Goal: Task Accomplishment & Management: Use online tool/utility

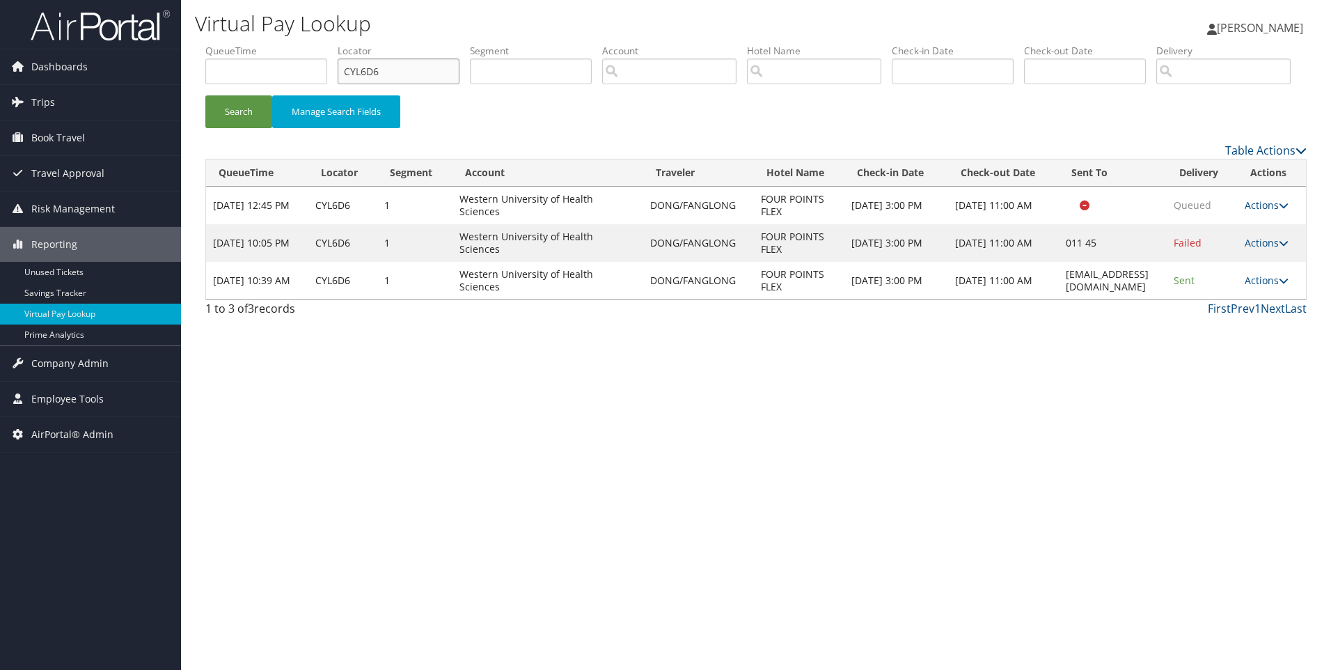
drag, startPoint x: 424, startPoint y: 77, endPoint x: 279, endPoint y: 58, distance: 146.1
click at [279, 44] on ul "QueueTime Locator CYL6D6 Segment Account Traveler Hotel Name Check-in Date Chec…" at bounding box center [755, 44] width 1101 height 0
paste input "D2KH01"
type input "D2KH01"
click at [205, 95] on button "Search" at bounding box center [238, 111] width 67 height 33
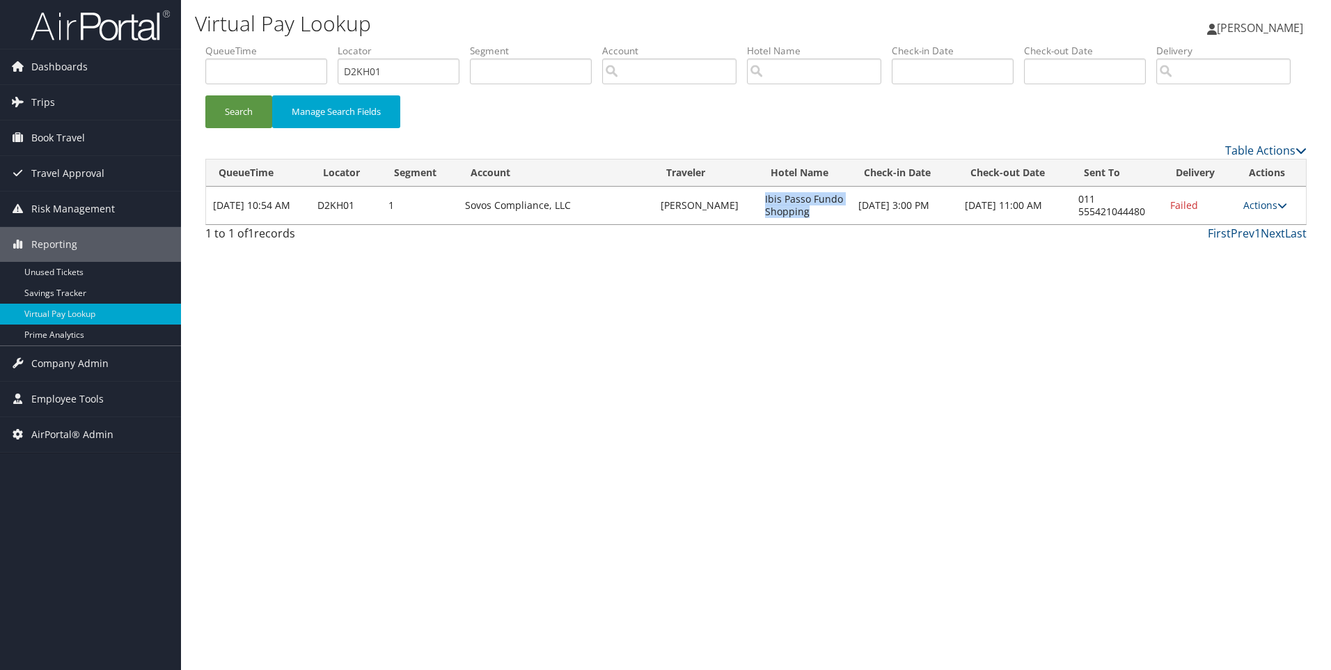
drag, startPoint x: 805, startPoint y: 267, endPoint x: 751, endPoint y: 251, distance: 56.8
click at [758, 224] on td "Ibis Passo Fundo Shopping" at bounding box center [804, 206] width 93 height 38
copy td "Ibis Passo Fundo Shopping"
click at [1256, 212] on link "Actions" at bounding box center [1265, 204] width 44 height 13
click at [1227, 237] on link "Resend" at bounding box center [1223, 226] width 119 height 24
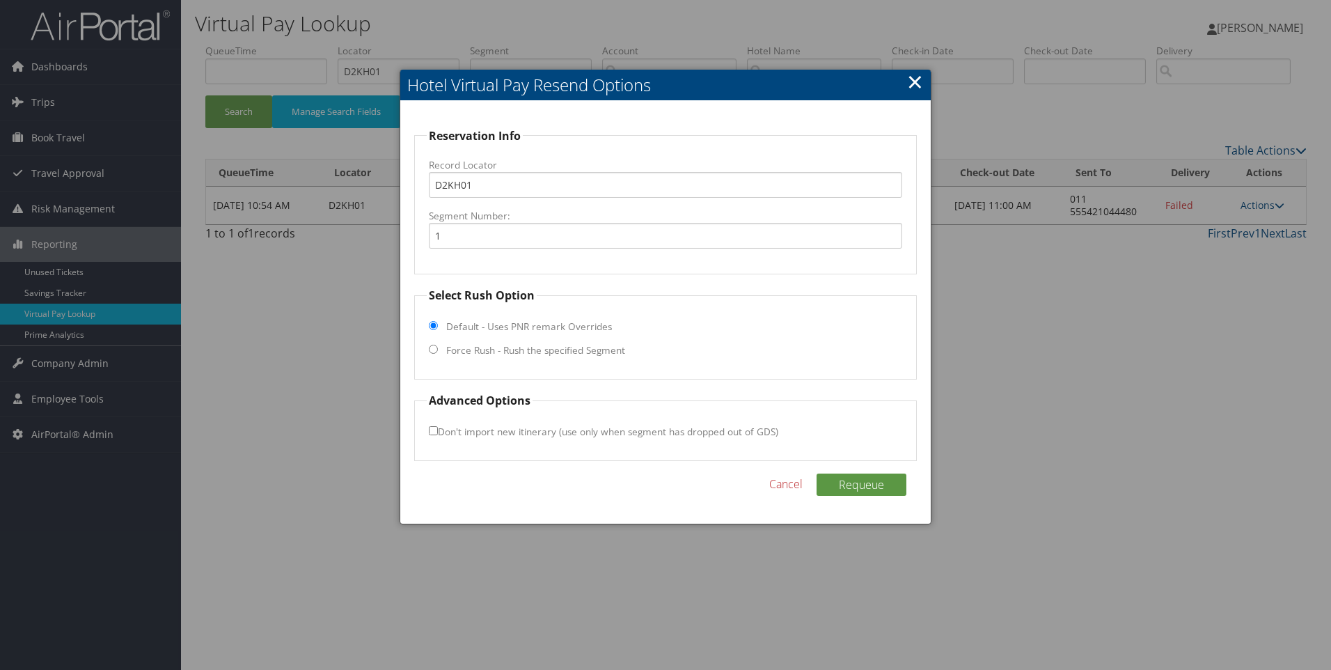
click at [432, 350] on input "Force Rush - Rush the specified Segment" at bounding box center [433, 349] width 9 height 9
radio input "true"
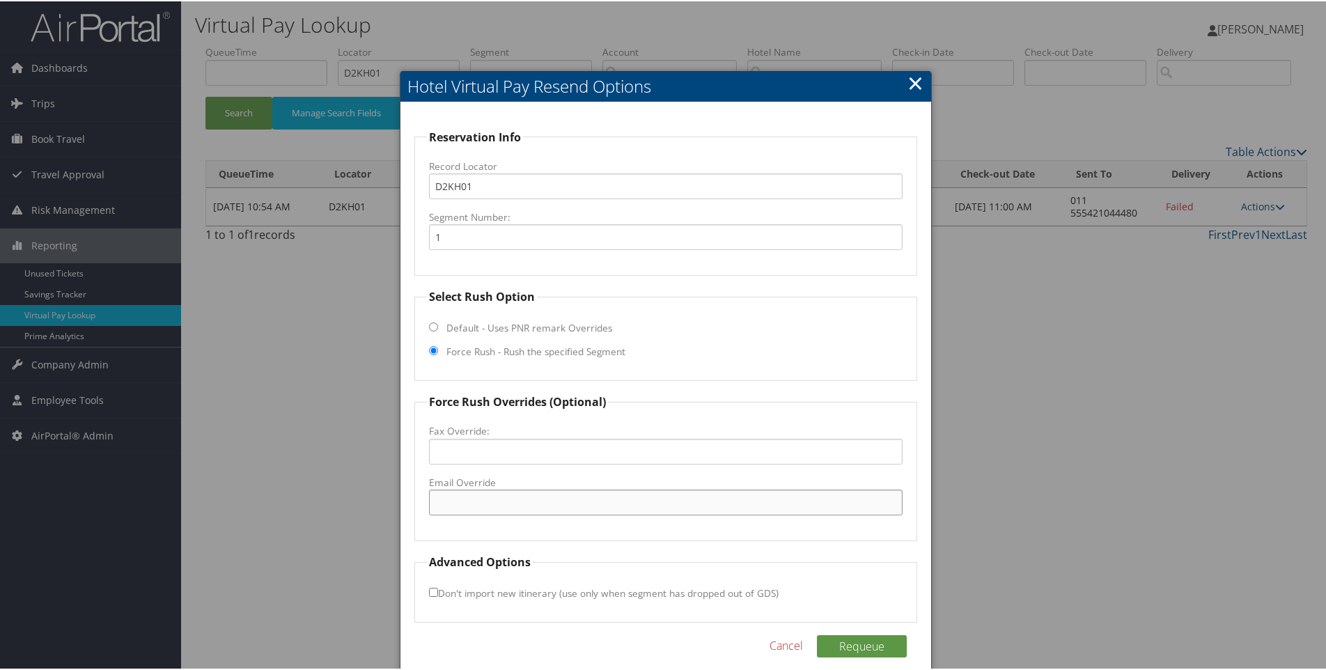
click at [491, 496] on input "Email Override" at bounding box center [666, 501] width 474 height 26
paste input ""[EMAIL_ADDRESS][DOMAIN_NAME]" <[EMAIL_ADDRESS][DOMAIN_NAME]>"
drag, startPoint x: 678, startPoint y: 501, endPoint x: 549, endPoint y: 497, distance: 129.5
click at [549, 497] on input ""[EMAIL_ADDRESS][DOMAIN_NAME]" <[EMAIL_ADDRESS][DOMAIN_NAME]>" at bounding box center [666, 501] width 474 height 26
click at [437, 501] on input ""[EMAIL_ADDRESS][DOMAIN_NAME]" at bounding box center [666, 501] width 474 height 26
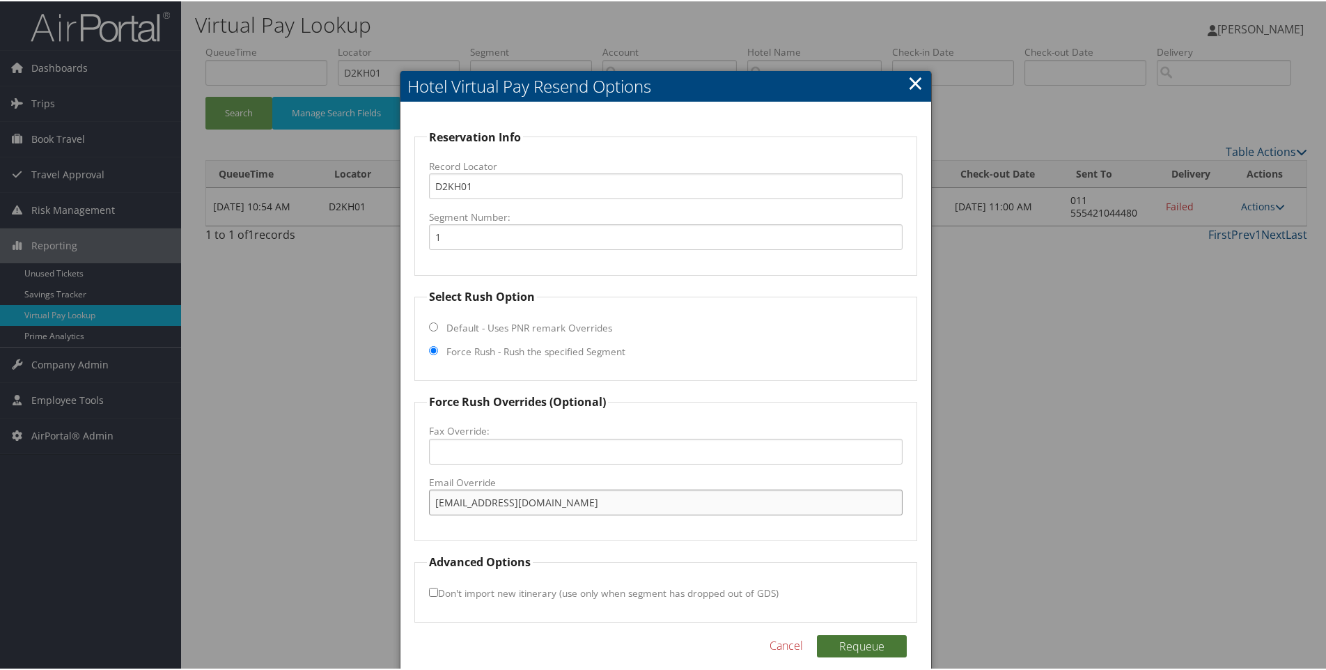
type input "[EMAIL_ADDRESS][DOMAIN_NAME]"
click at [866, 643] on button "Requeue" at bounding box center [862, 645] width 90 height 22
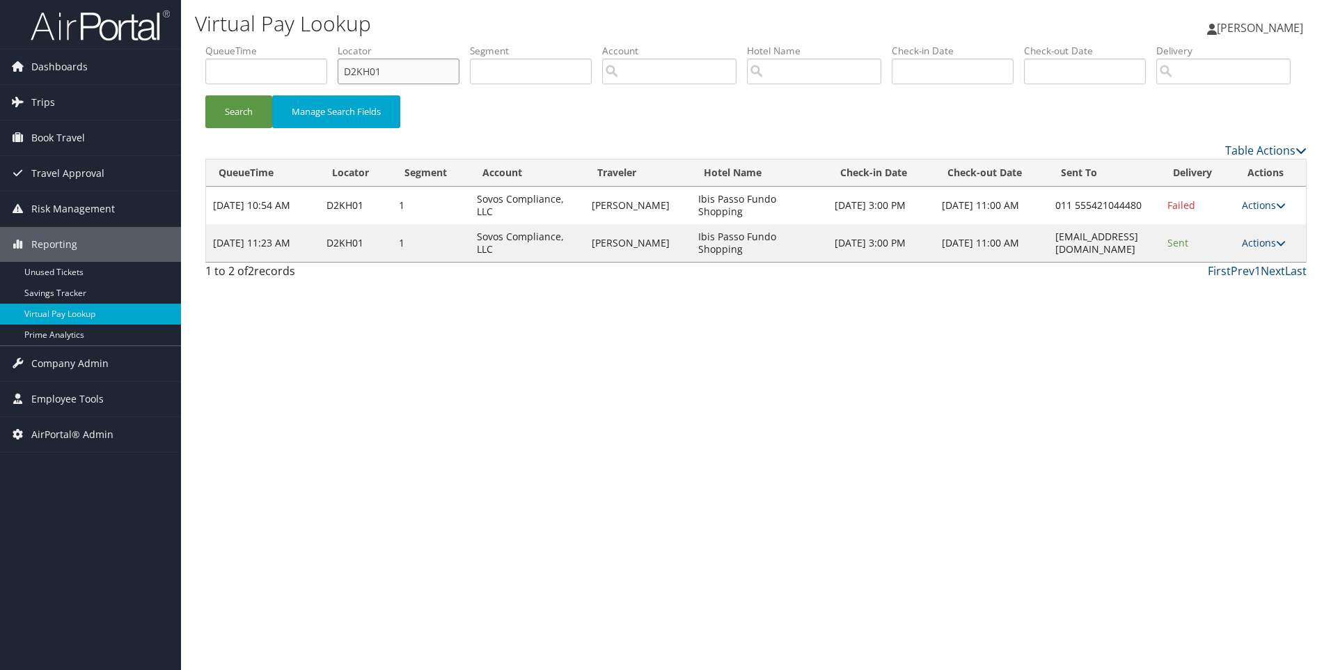
drag, startPoint x: 436, startPoint y: 81, endPoint x: 321, endPoint y: 70, distance: 115.3
click at [321, 44] on ul "QueueTime Locator D2KH01 Segment Account Traveler Hotel Name Check-in Date Chec…" at bounding box center [755, 44] width 1101 height 0
paste input "BH0F"
click at [205, 95] on button "Search" at bounding box center [238, 111] width 67 height 33
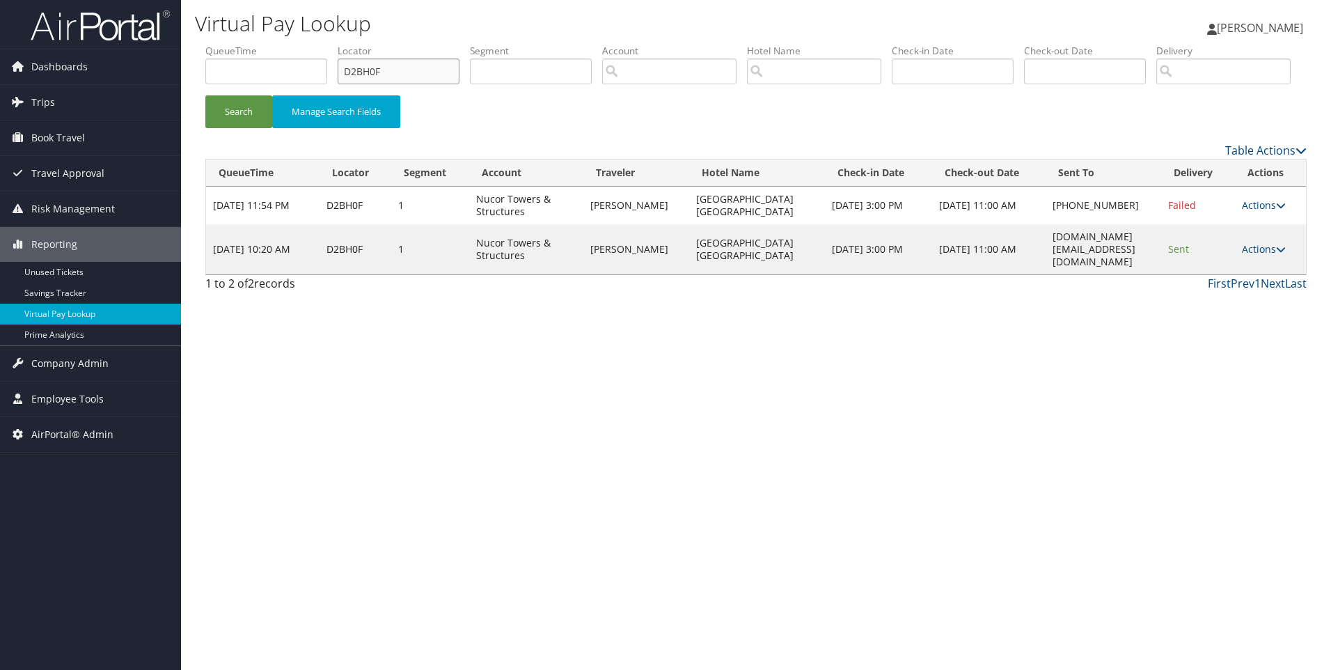
drag, startPoint x: 442, startPoint y: 71, endPoint x: 284, endPoint y: 47, distance: 159.9
click at [284, 44] on ul "QueueTime Locator D2BH0F Segment Account Traveler Hotel Name Check-in Date Chec…" at bounding box center [755, 44] width 1101 height 0
paste input "9G9H"
click at [205, 95] on button "Search" at bounding box center [238, 111] width 67 height 33
drag, startPoint x: 426, startPoint y: 70, endPoint x: 366, endPoint y: 65, distance: 60.0
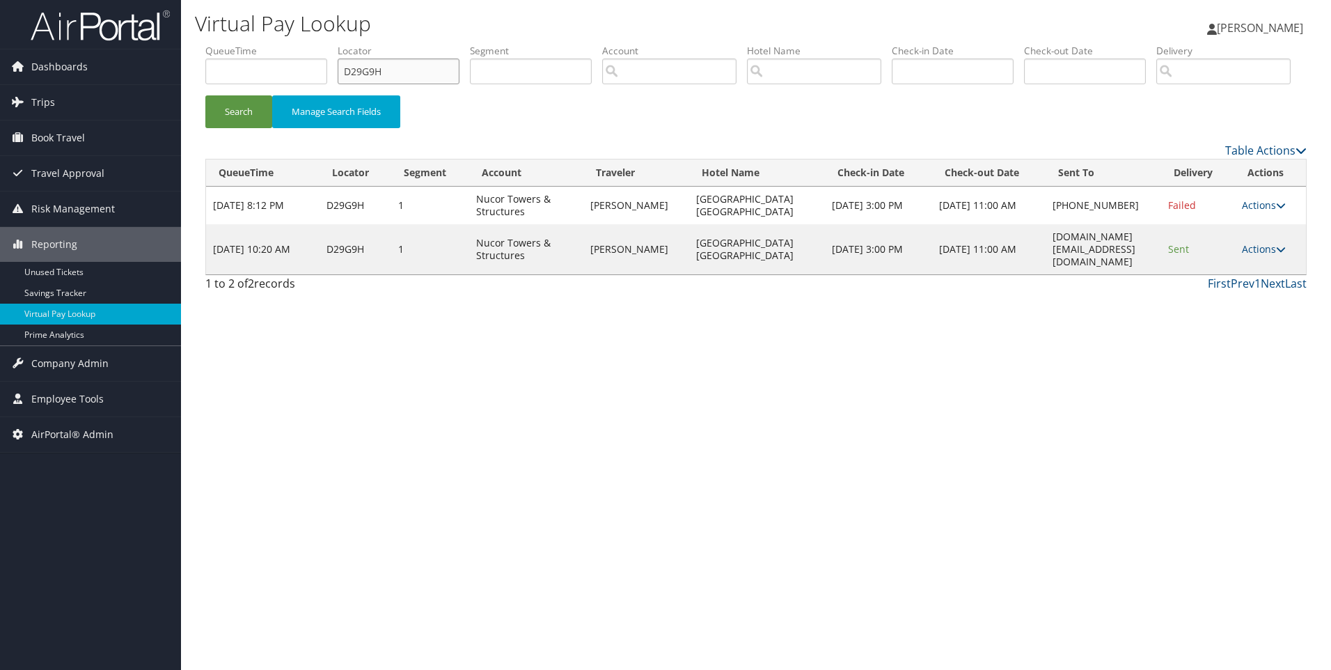
click at [366, 65] on input "D29G9H" at bounding box center [399, 71] width 122 height 26
paste input "D22MDK"
type input "D"
paste input "D22MDK"
click at [205, 95] on button "Search" at bounding box center [238, 111] width 67 height 33
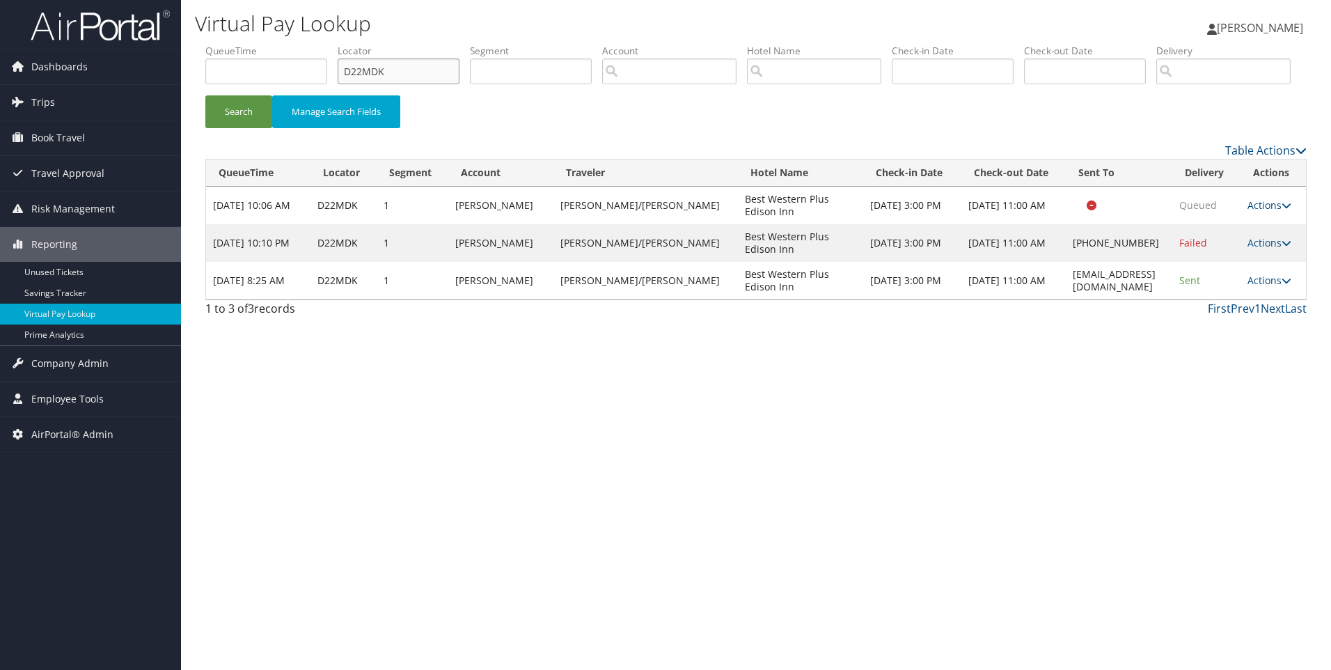
drag, startPoint x: 443, startPoint y: 67, endPoint x: 299, endPoint y: 70, distance: 144.1
click at [299, 44] on ul "QueueTime Locator D22MDK Segment Account Traveler Hotel Name Check-in Date Chec…" at bounding box center [755, 44] width 1101 height 0
paste input "HJB"
type input "D22HJB"
click at [205, 95] on button "Search" at bounding box center [238, 111] width 67 height 33
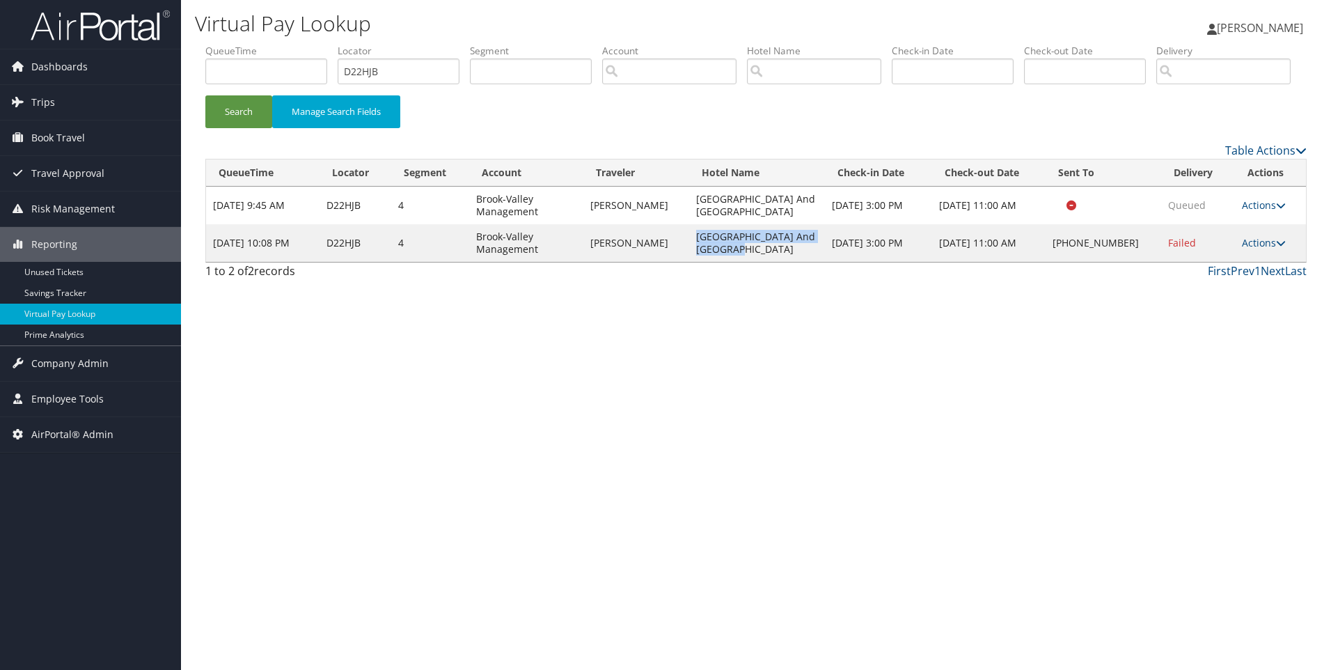
drag, startPoint x: 738, startPoint y: 299, endPoint x: 693, endPoint y: 285, distance: 46.7
click at [693, 262] on td "[GEOGRAPHIC_DATA] And [GEOGRAPHIC_DATA]" at bounding box center [757, 243] width 136 height 38
copy td "[GEOGRAPHIC_DATA] And [GEOGRAPHIC_DATA]"
click at [1271, 249] on link "Actions" at bounding box center [1264, 242] width 44 height 13
click at [1213, 275] on link "Resend" at bounding box center [1221, 263] width 119 height 24
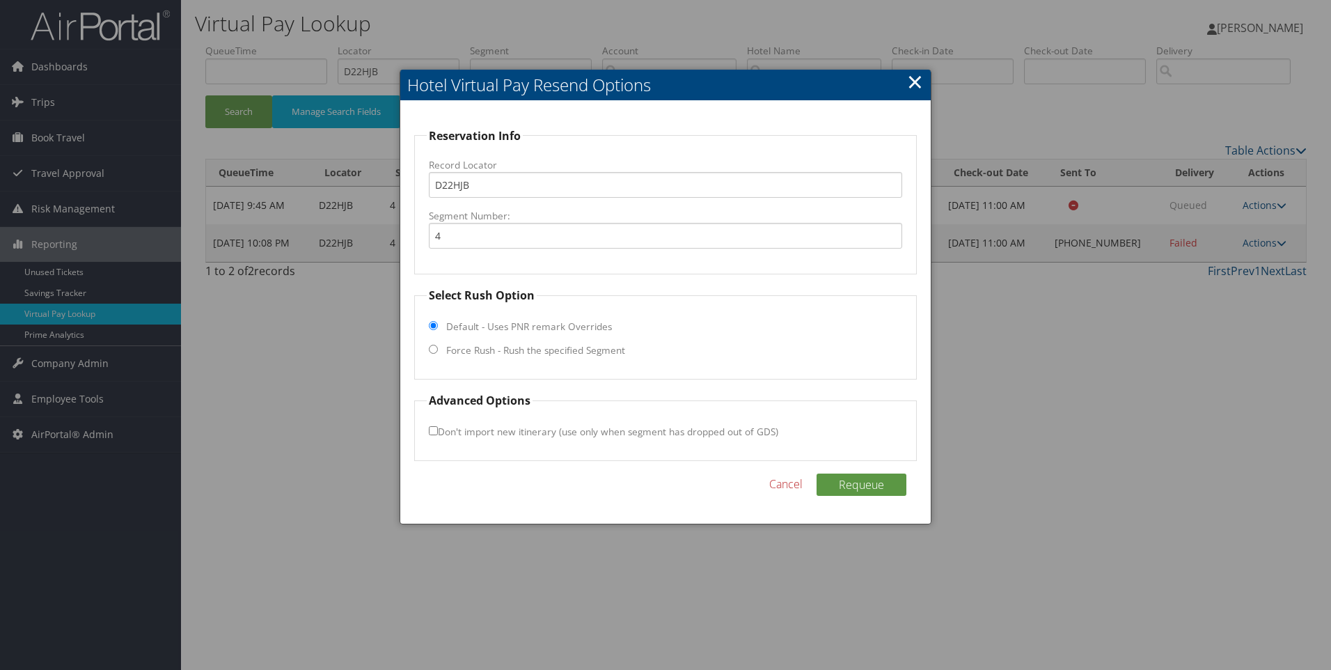
click at [514, 357] on label "Force Rush - Rush the specified Segment" at bounding box center [535, 350] width 179 height 14
click at [438, 354] on input "Force Rush - Rush the specified Segment" at bounding box center [433, 349] width 9 height 9
radio input "true"
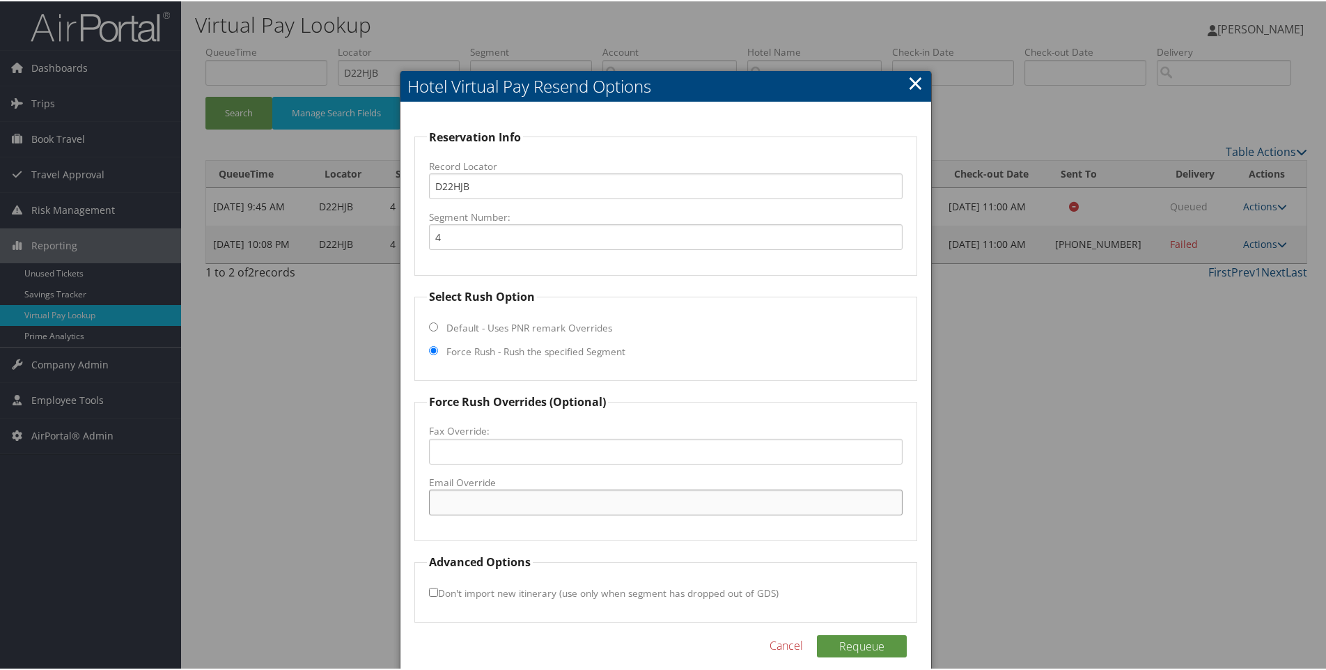
click at [450, 500] on input "Email Override" at bounding box center [666, 501] width 474 height 26
paste input "[EMAIL_ADDRESS][DOMAIN_NAME]"
type input "[EMAIL_ADDRESS][DOMAIN_NAME]"
click at [812, 629] on div "Reservation Info Record Locator D22HJB Segment Number: 4 Select Rush Option Def…" at bounding box center [665, 392] width 531 height 583
click at [821, 635] on button "Requeue" at bounding box center [862, 645] width 90 height 22
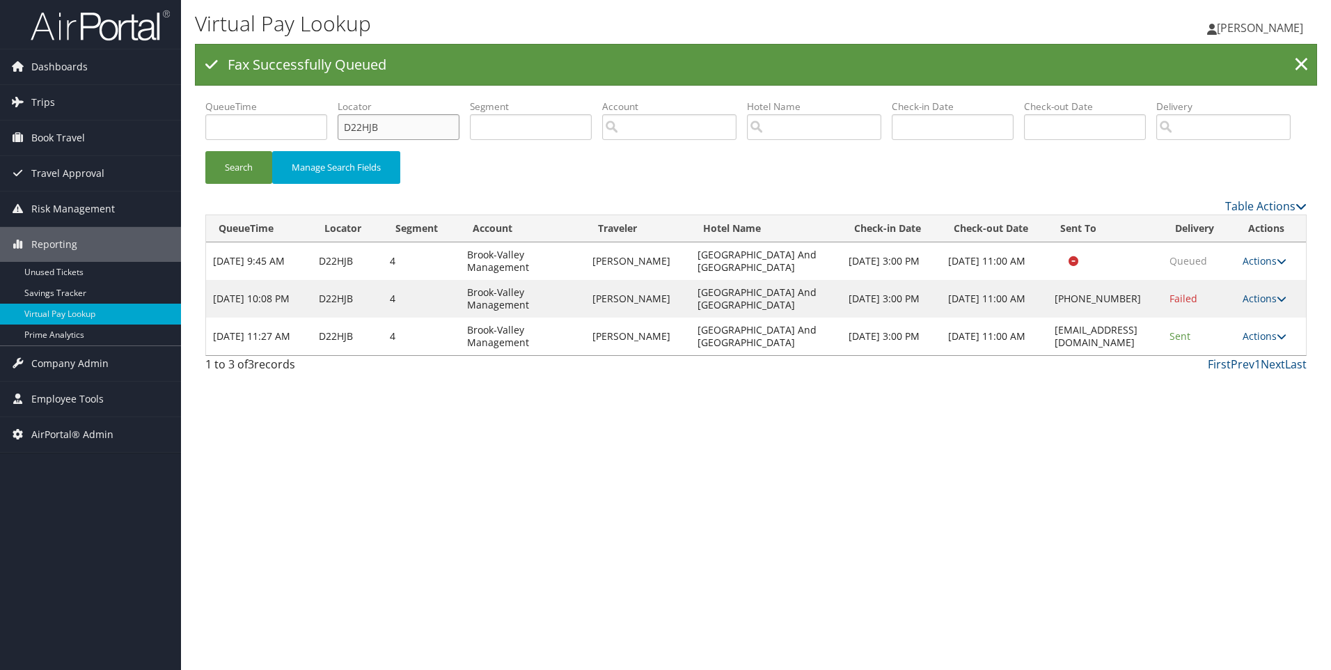
drag, startPoint x: 446, startPoint y: 132, endPoint x: 333, endPoint y: 121, distance: 112.6
click at [333, 100] on ul "QueueTime Locator D22HJB Segment Account Traveler Hotel Name Check-in Date Chec…" at bounding box center [755, 100] width 1101 height 0
paste input "1Y9ZM"
click at [205, 151] on button "Search" at bounding box center [238, 167] width 67 height 33
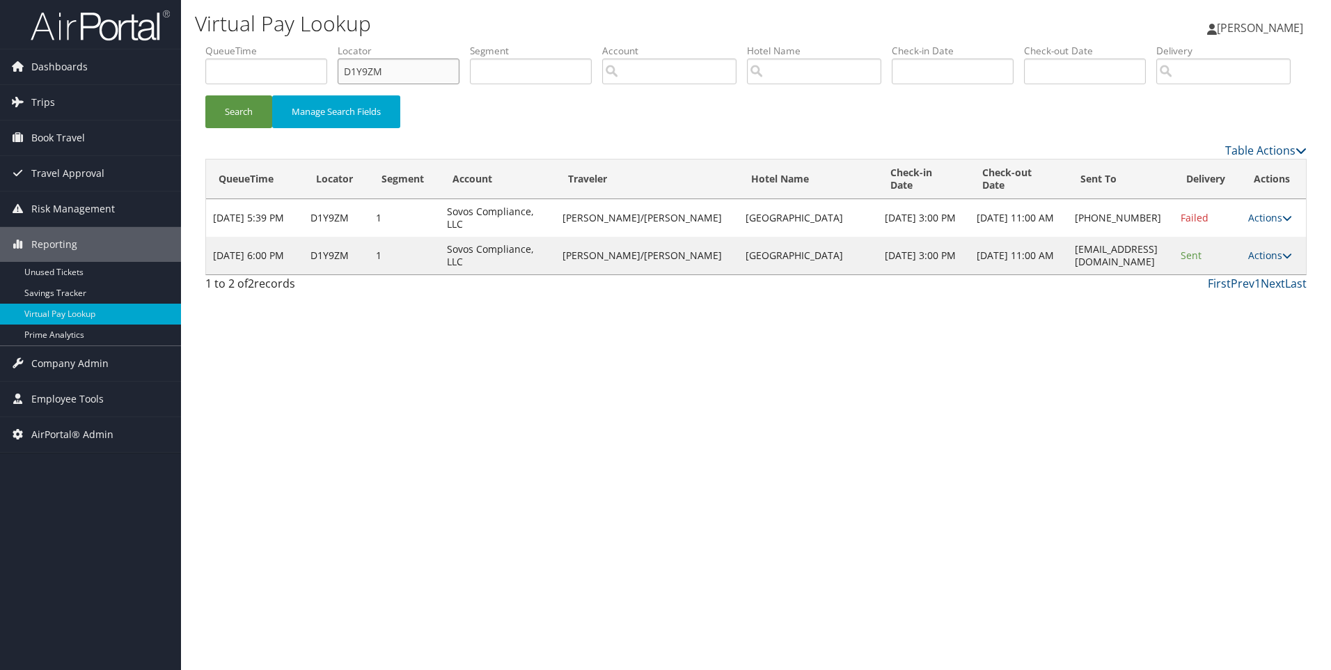
drag, startPoint x: 449, startPoint y: 67, endPoint x: 296, endPoint y: 71, distance: 153.2
click at [296, 44] on ul "QueueTime Locator D1Y9ZM Segment Account Traveler Hotel Name Check-in Date Chec…" at bounding box center [755, 44] width 1101 height 0
paste input "8YD"
click at [205, 95] on button "Search" at bounding box center [238, 111] width 67 height 33
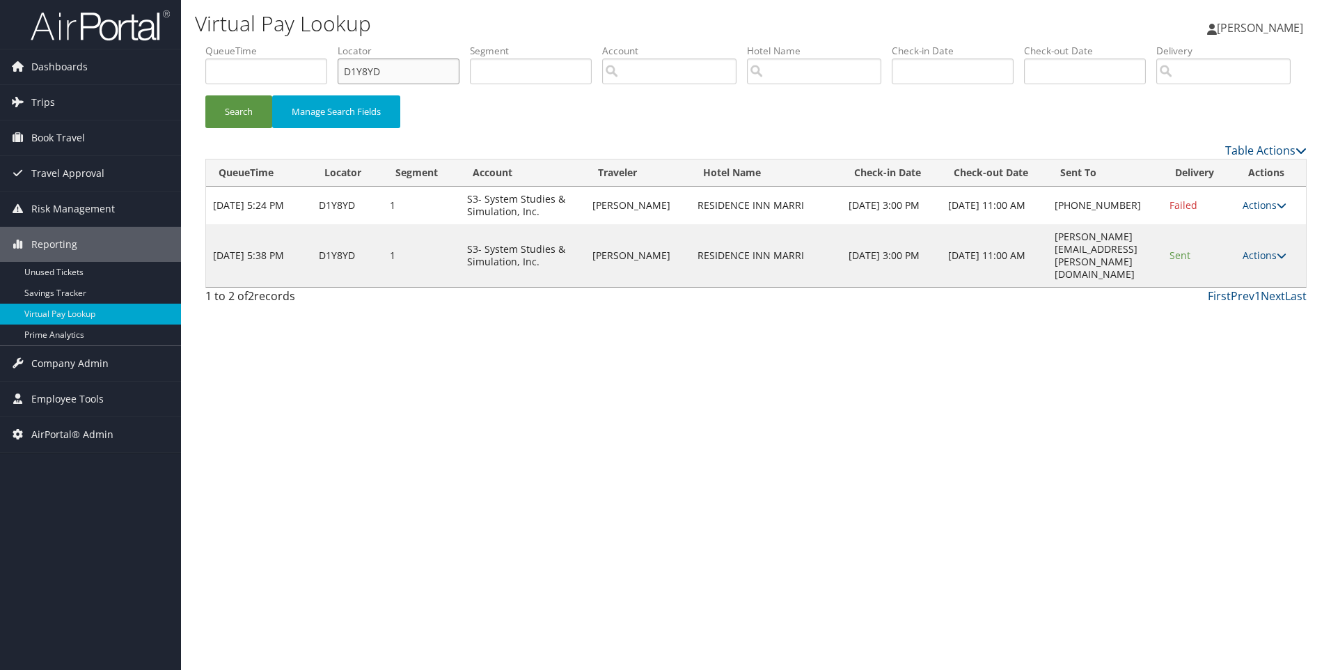
drag, startPoint x: 451, startPoint y: 72, endPoint x: 340, endPoint y: 68, distance: 110.8
click at [340, 68] on input "D1Y8YD" at bounding box center [399, 71] width 122 height 26
paste input "FT"
click at [205, 95] on button "Search" at bounding box center [238, 111] width 67 height 33
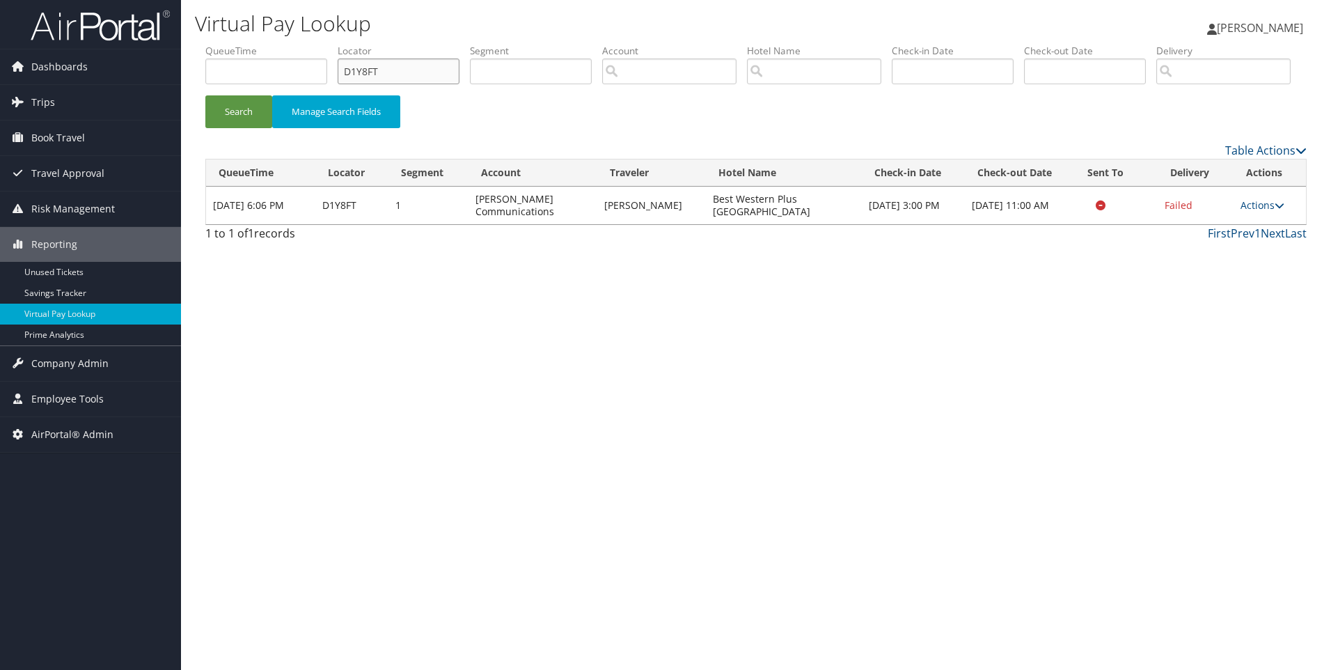
drag, startPoint x: 441, startPoint y: 72, endPoint x: 331, endPoint y: 70, distance: 110.0
click at [331, 44] on ul "QueueTime Locator D1Y8FT Segment Account Traveler Hotel Name Check-in Date Chec…" at bounding box center [755, 44] width 1101 height 0
paste input "XX96"
click at [205, 95] on button "Search" at bounding box center [238, 111] width 67 height 33
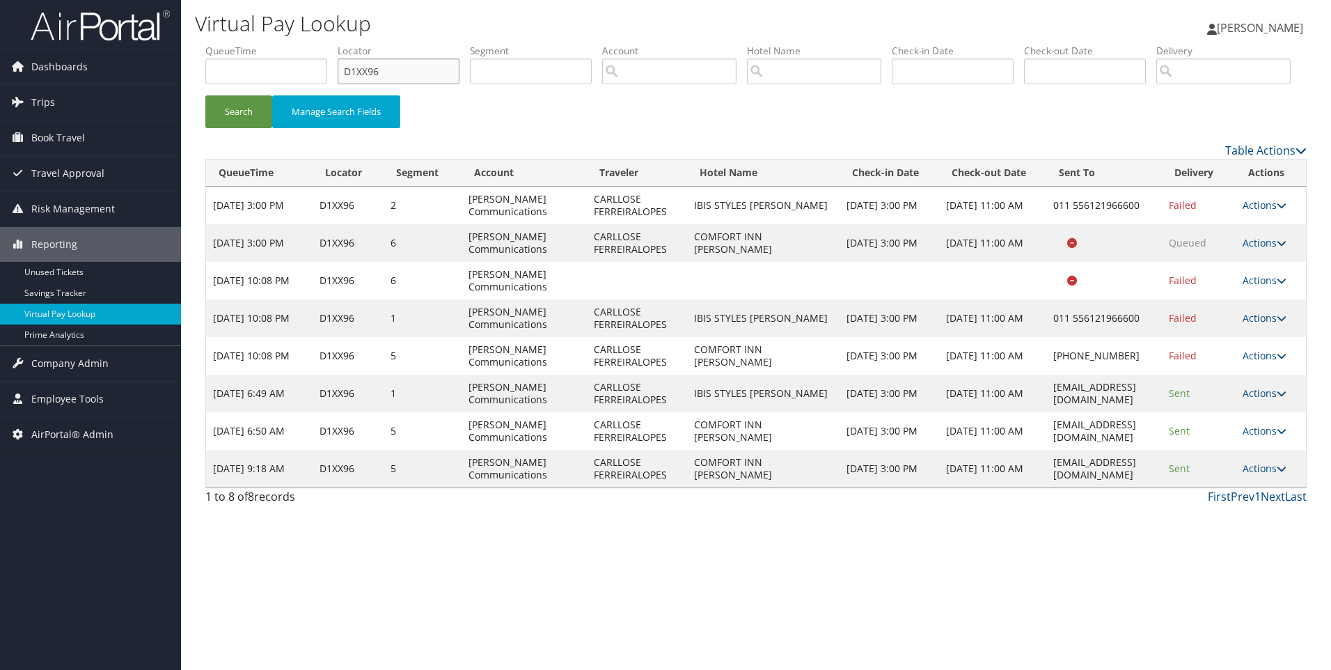
drag, startPoint x: 404, startPoint y: 76, endPoint x: 328, endPoint y: 79, distance: 76.7
click at [328, 44] on ul "QueueTime Locator D1XX96 Segment Account Traveler Hotel Name Check-in Date Chec…" at bounding box center [755, 44] width 1101 height 0
paste input "W5Z1"
click at [205, 95] on button "Search" at bounding box center [238, 111] width 67 height 33
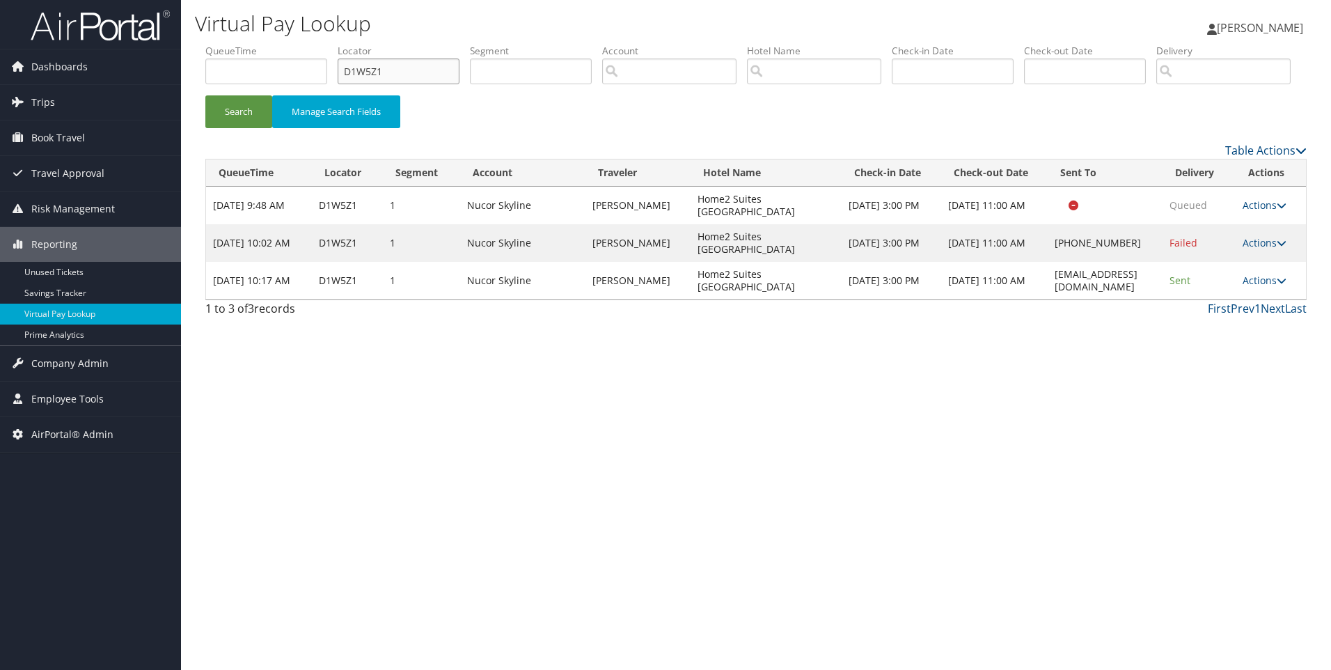
drag, startPoint x: 432, startPoint y: 71, endPoint x: 289, endPoint y: 70, distance: 143.4
click at [289, 44] on ul "QueueTime Locator D1W5Z1 Segment Account Traveler Hotel Name Check-in Date Chec…" at bounding box center [755, 44] width 1101 height 0
paste input "TZJ4"
click at [205, 95] on button "Search" at bounding box center [238, 111] width 67 height 33
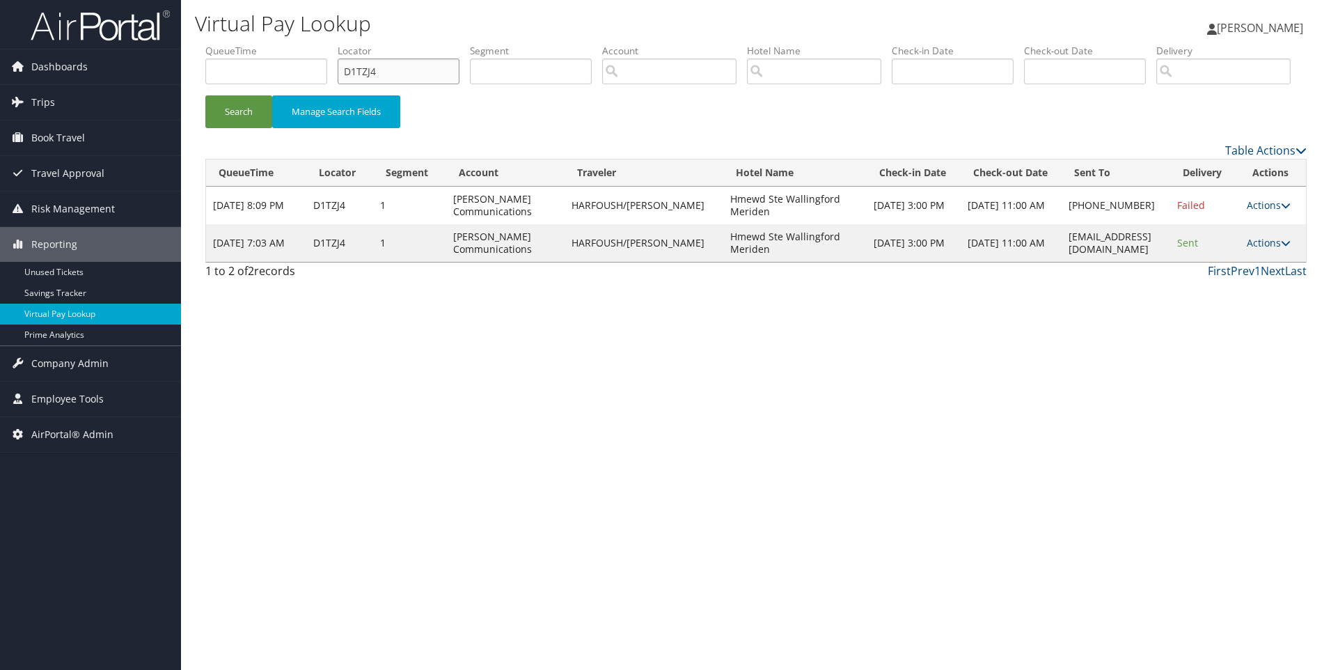
drag, startPoint x: 430, startPoint y: 69, endPoint x: 282, endPoint y: 57, distance: 148.1
click at [282, 44] on ul "QueueTime Locator D1TZJ4 Segment Account Traveler Hotel Name Check-in Date Chec…" at bounding box center [755, 44] width 1101 height 0
paste input "MKDW"
click at [205, 95] on button "Search" at bounding box center [238, 111] width 67 height 33
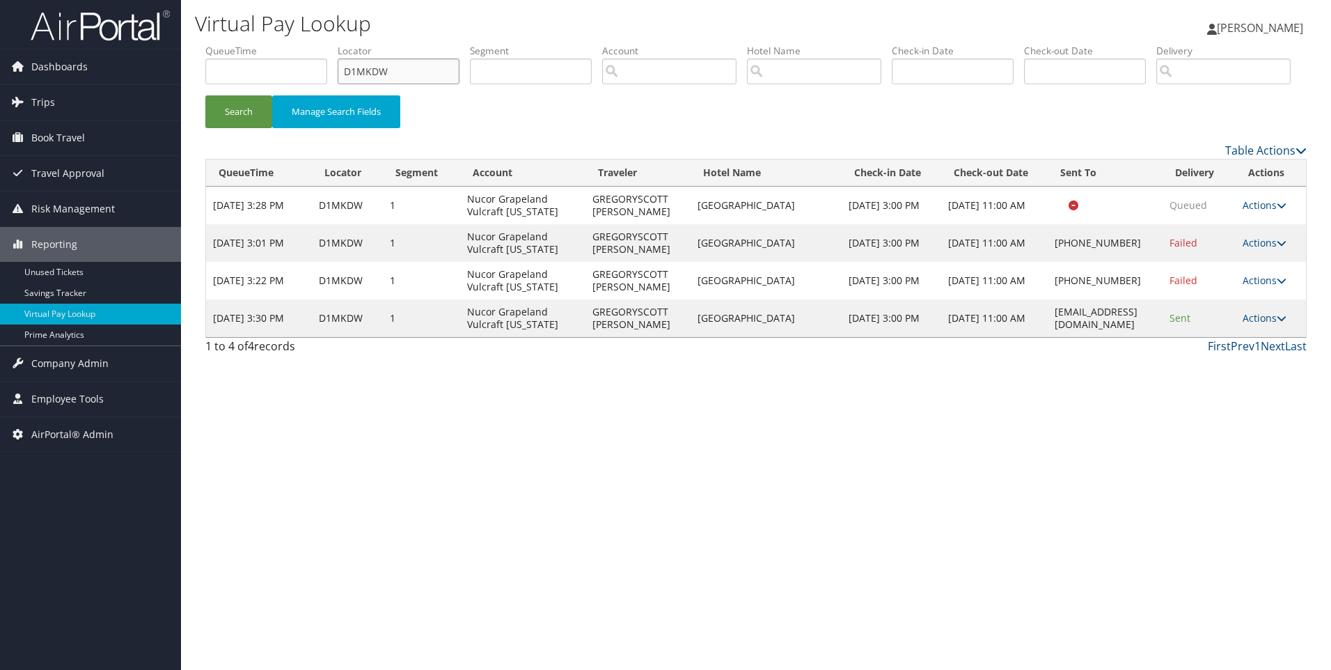
drag, startPoint x: 458, startPoint y: 71, endPoint x: 269, endPoint y: 79, distance: 189.5
click at [269, 44] on ul "QueueTime Locator D1MKDW Segment Account Traveler Hotel Name Check-in Date Chec…" at bounding box center [755, 44] width 1101 height 0
paste input "JC3"
click at [205, 95] on button "Search" at bounding box center [238, 111] width 67 height 33
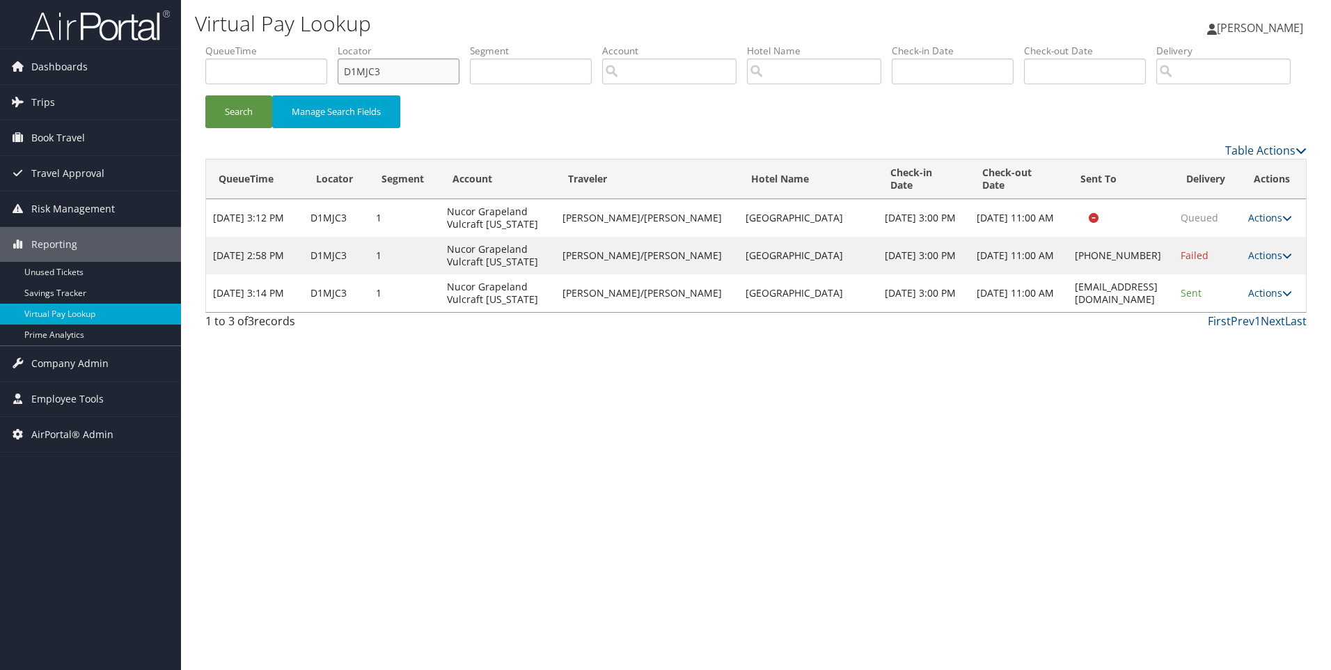
drag, startPoint x: 423, startPoint y: 76, endPoint x: 293, endPoint y: 65, distance: 130.6
click at [293, 44] on ul "QueueTime Locator D1MJC3 Segment Account Traveler Hotel Name Check-in Date Chec…" at bounding box center [755, 44] width 1101 height 0
paste input "HGH"
click at [205, 95] on button "Search" at bounding box center [238, 111] width 67 height 33
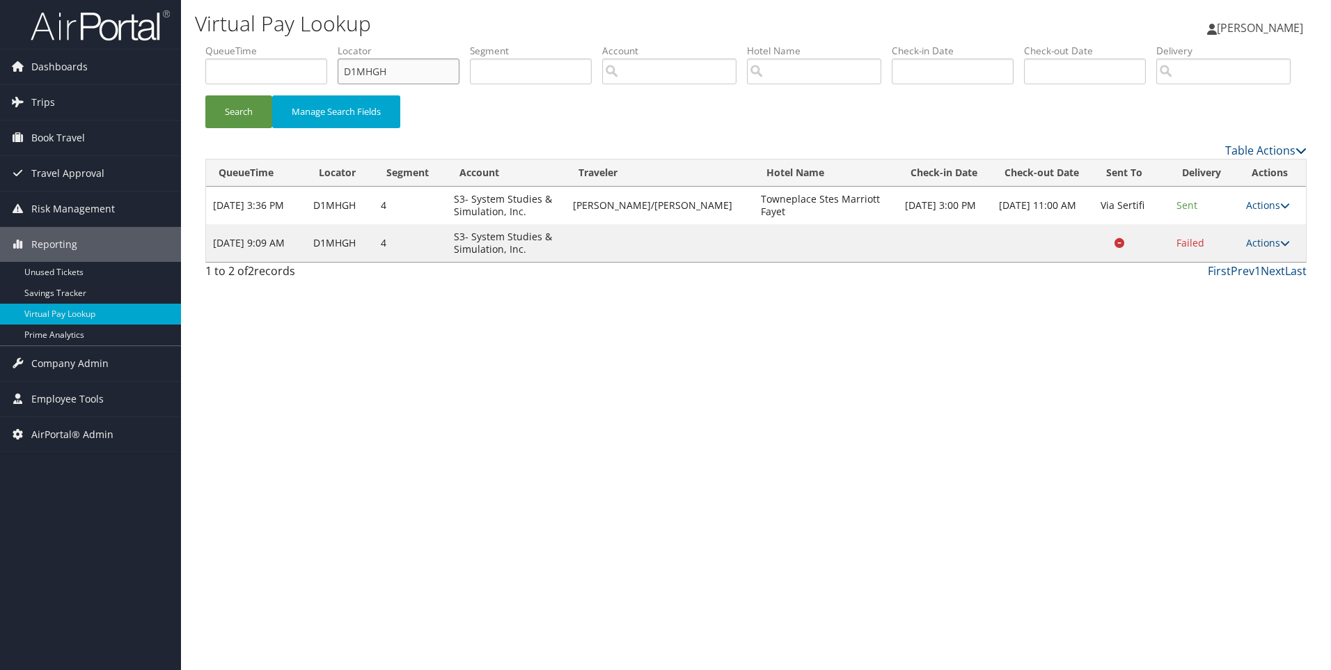
drag, startPoint x: 448, startPoint y: 77, endPoint x: 319, endPoint y: 91, distance: 129.5
click at [319, 44] on ul "QueueTime Locator D1MHGH Segment Account Traveler Hotel Name Check-in Date Chec…" at bounding box center [755, 44] width 1101 height 0
paste input "7WN"
click at [205, 95] on button "Search" at bounding box center [238, 111] width 67 height 33
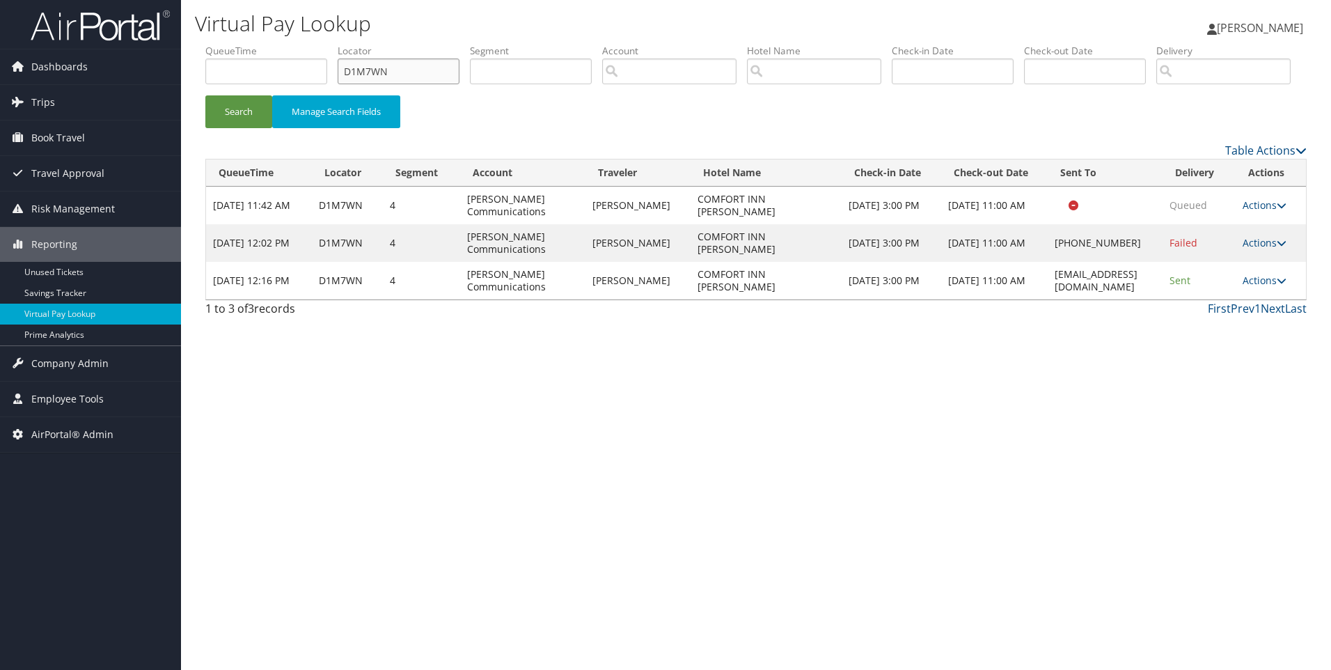
drag, startPoint x: 446, startPoint y: 70, endPoint x: 281, endPoint y: 73, distance: 164.3
click at [281, 44] on ul "QueueTime Locator D1M7WN Segment Account Traveler Hotel Name Check-in Date Chec…" at bounding box center [755, 44] width 1101 height 0
paste input "LVH8"
click at [205, 95] on button "Search" at bounding box center [238, 111] width 67 height 33
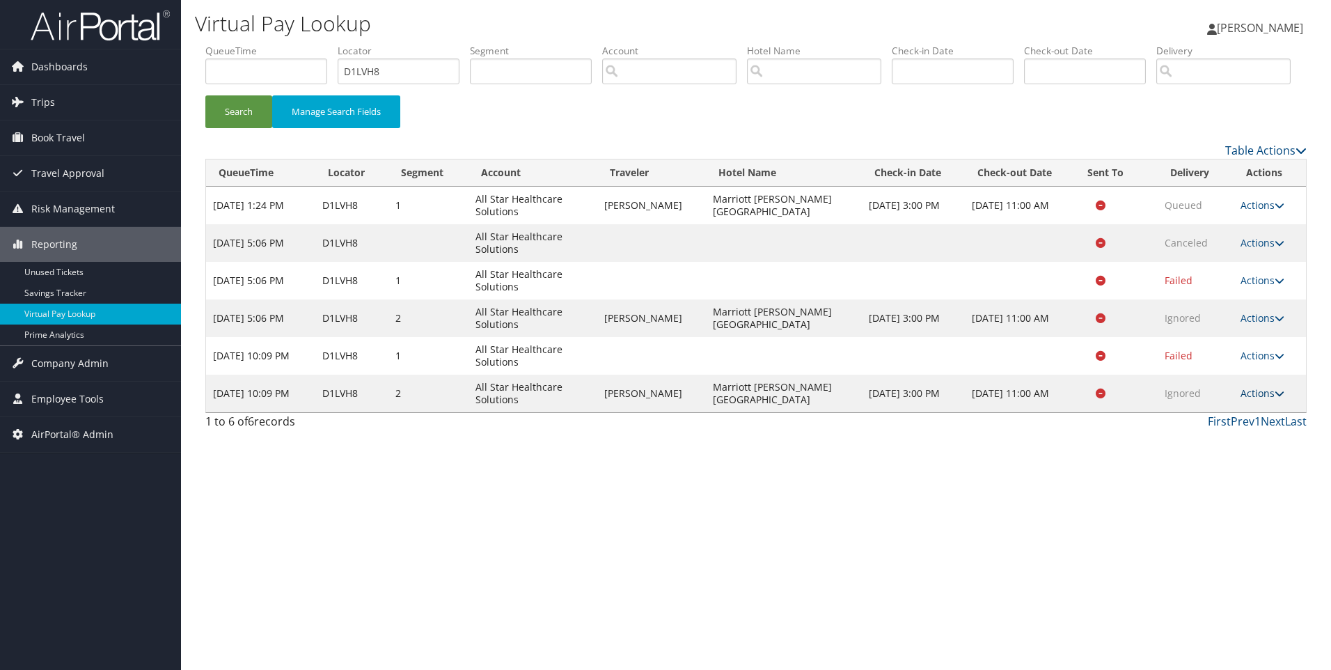
click at [1245, 400] on link "Actions" at bounding box center [1263, 392] width 44 height 13
click at [1208, 473] on link "View Itinerary" at bounding box center [1237, 461] width 88 height 24
drag, startPoint x: 436, startPoint y: 68, endPoint x: 289, endPoint y: 78, distance: 147.2
click at [289, 44] on ul "QueueTime Locator D1LVH8 Segment Account Traveler Hotel Name Check-in Date Chec…" at bounding box center [755, 44] width 1101 height 0
paste input "KXZJ"
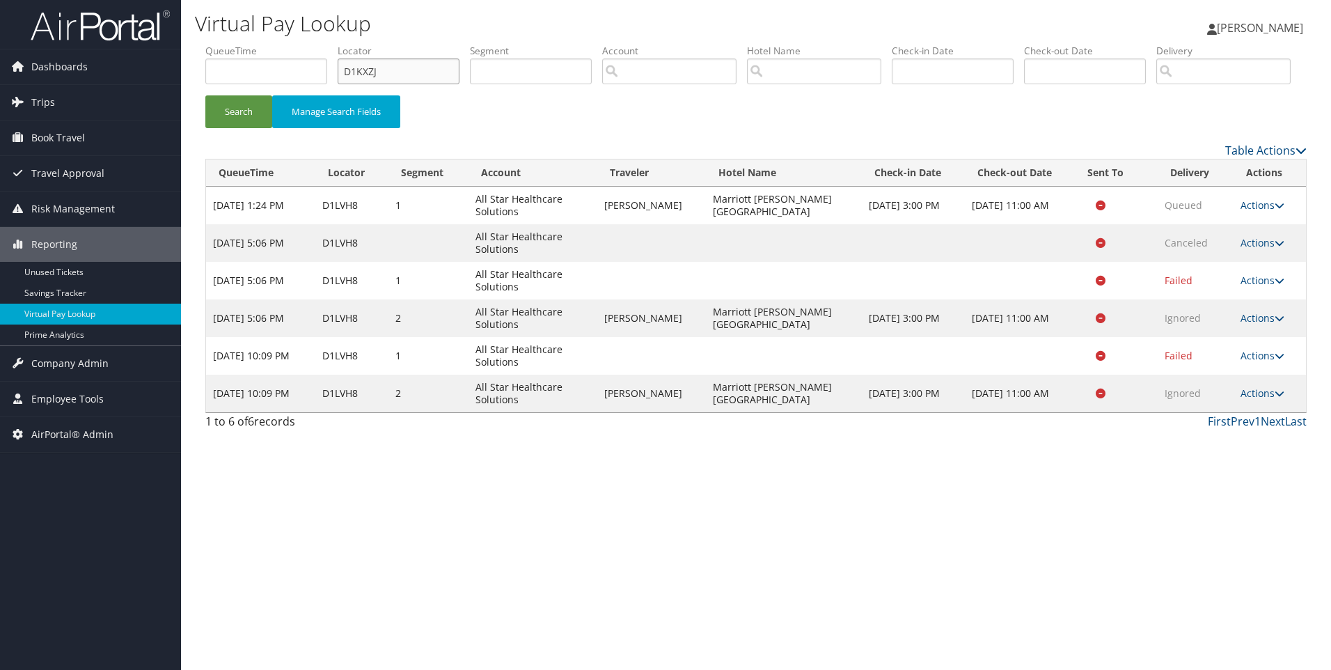
click at [205, 95] on button "Search" at bounding box center [238, 111] width 67 height 33
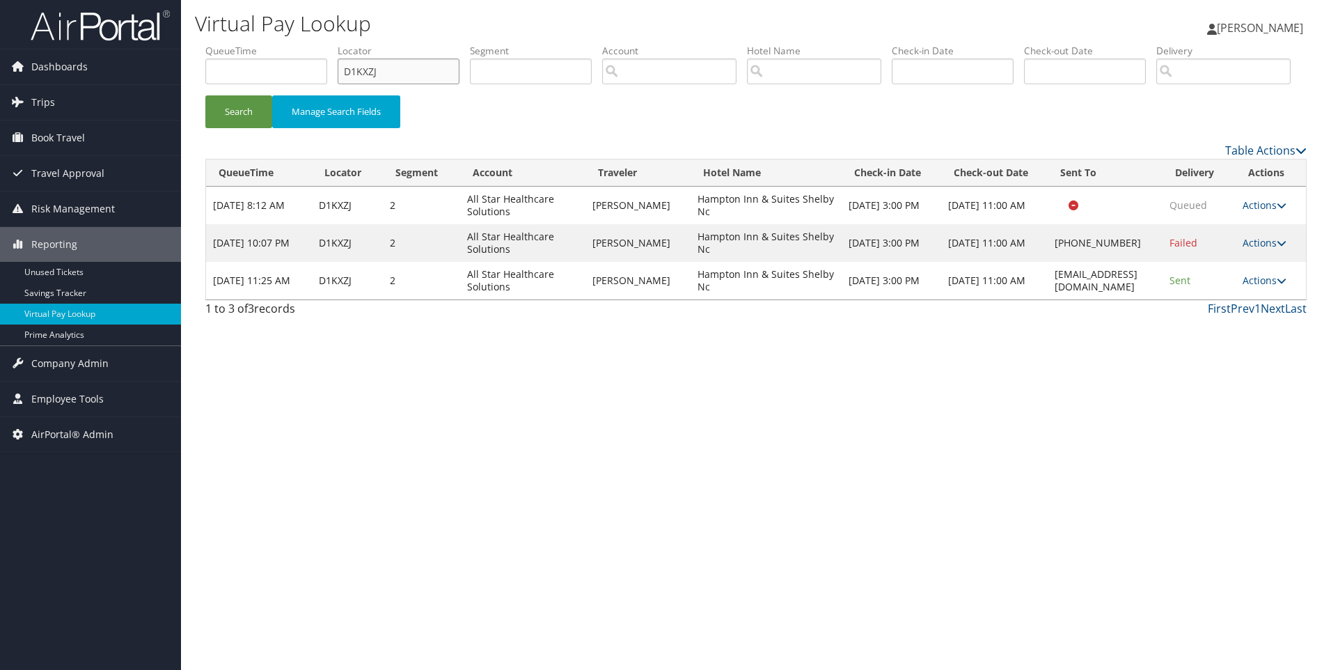
drag, startPoint x: 341, startPoint y: 74, endPoint x: 261, endPoint y: 59, distance: 81.5
click at [261, 44] on ul "QueueTime Locator D1KXZJ Segment Account Traveler Hotel Name Check-in Date Chec…" at bounding box center [755, 44] width 1101 height 0
paste input "JYGH"
click at [205, 95] on button "Search" at bounding box center [238, 111] width 67 height 33
drag, startPoint x: 332, startPoint y: 65, endPoint x: 279, endPoint y: 58, distance: 53.4
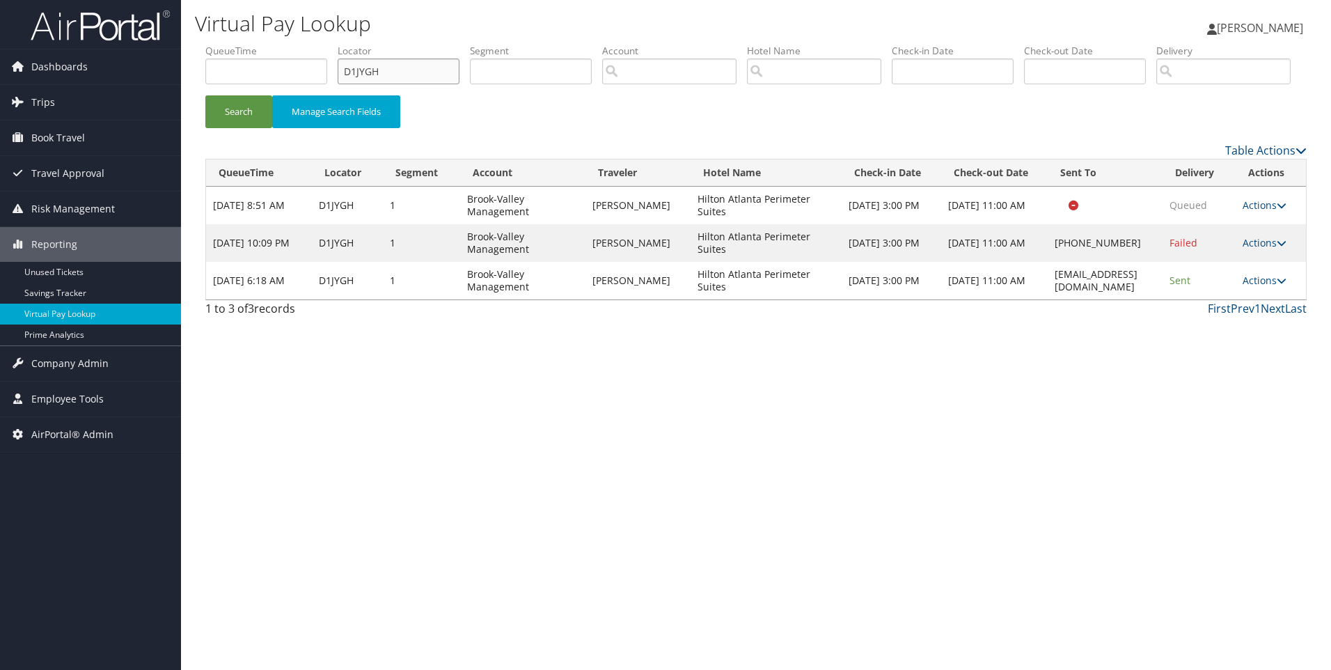
click at [279, 44] on ul "QueueTime Locator D1JYGH Segment Account Traveler Hotel Name Check-in Date Chec…" at bounding box center [755, 44] width 1101 height 0
paste input "FGYW"
click at [205, 95] on button "Search" at bounding box center [238, 111] width 67 height 33
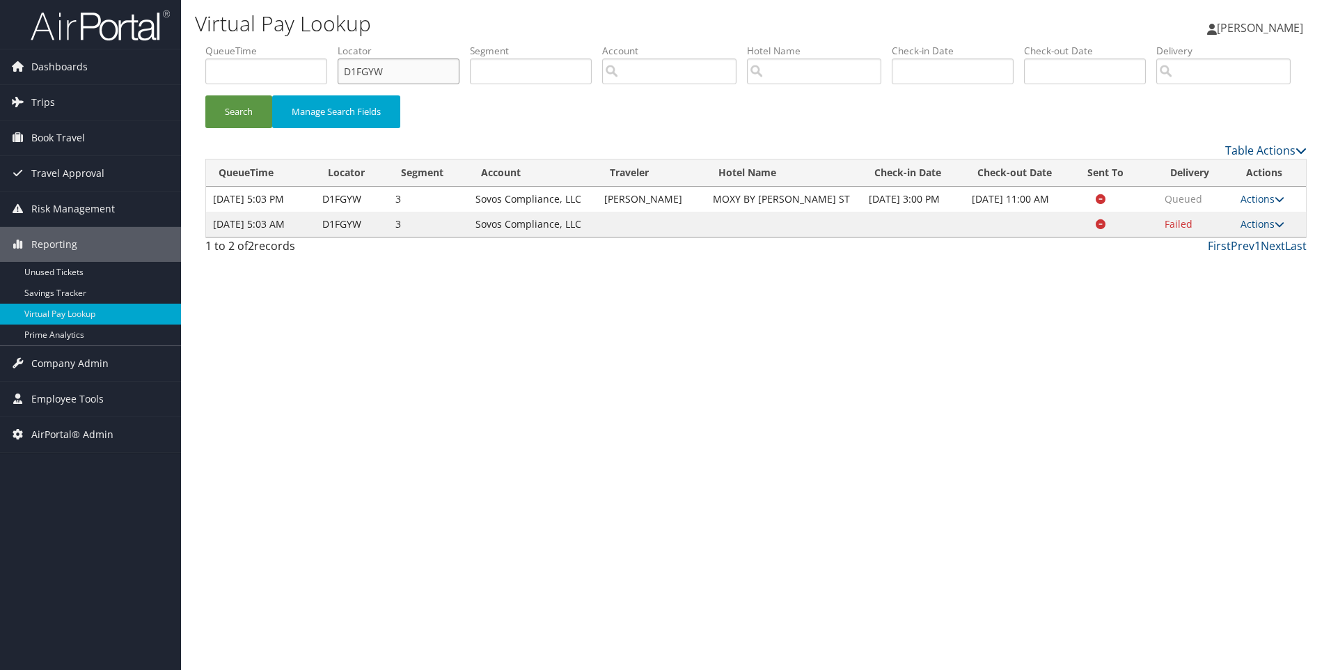
drag, startPoint x: 404, startPoint y: 69, endPoint x: 315, endPoint y: 69, distance: 88.4
click at [315, 44] on ul "QueueTime Locator D1FGYW Segment Account Traveler Hotel Name Check-in Date Chec…" at bounding box center [755, 44] width 1101 height 0
paste input "98LK"
type input "D198LK"
click at [205, 95] on button "Search" at bounding box center [238, 111] width 67 height 33
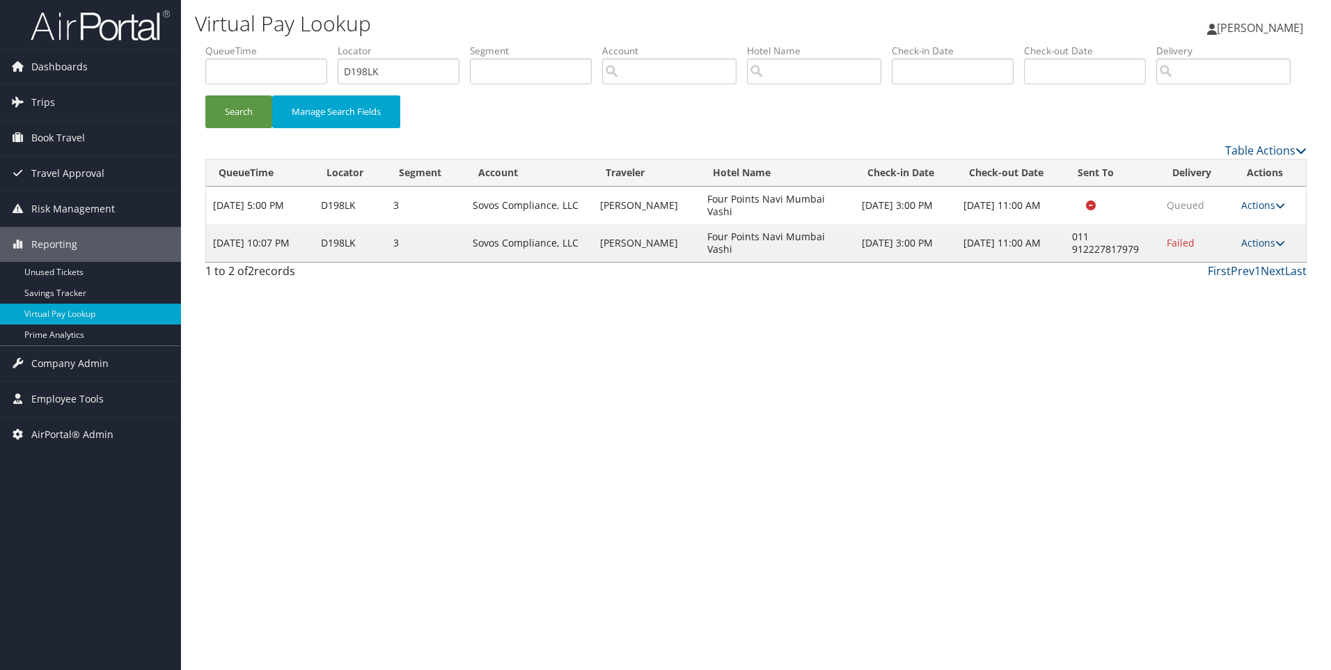
drag, startPoint x: 693, startPoint y: 293, endPoint x: 854, endPoint y: 290, distance: 160.2
click at [854, 262] on tr "[DATE] 10:07 PM D198LK 3 Sovos Compliance, LLC [PERSON_NAME] Four Points Navi […" at bounding box center [756, 243] width 1100 height 38
copy tr "Four Points Navi Mumbai Vashi"
click at [1271, 249] on link "Actions" at bounding box center [1263, 242] width 44 height 13
click at [1211, 275] on link "Resend" at bounding box center [1222, 263] width 119 height 24
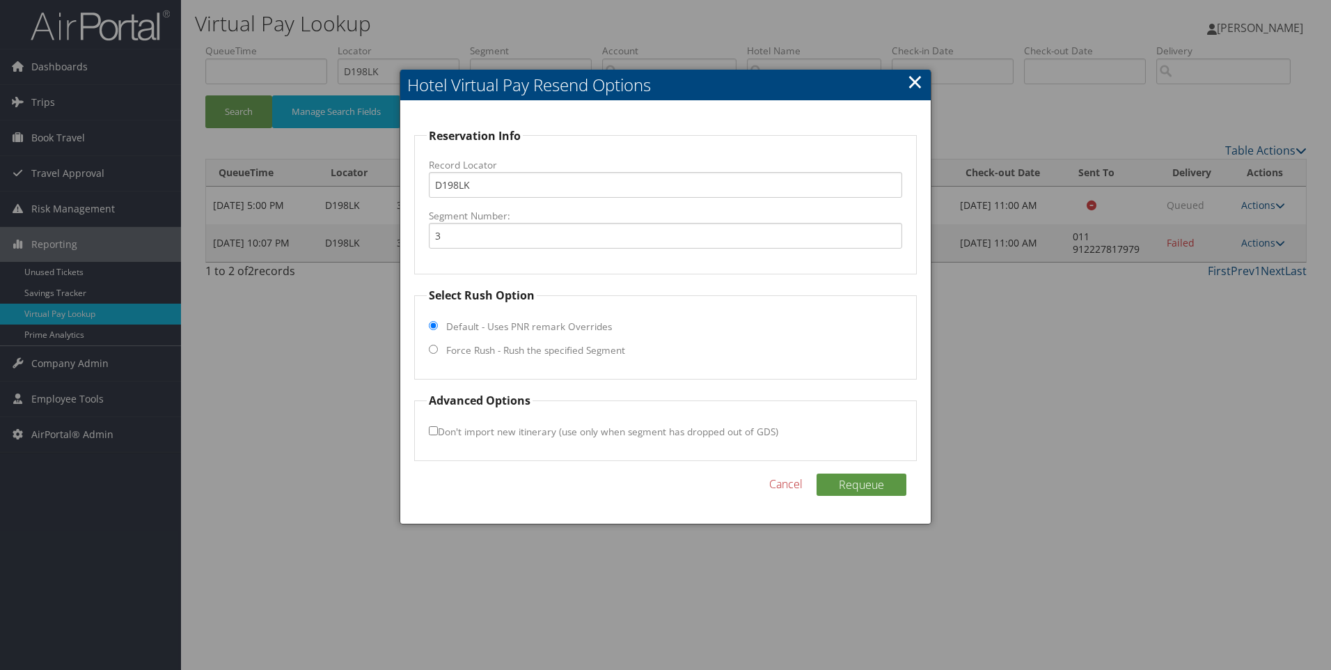
click at [500, 362] on fieldset "Select Rush Option Default - Uses PNR remark Overrides Force Rush - Rush the sp…" at bounding box center [665, 333] width 503 height 93
click at [461, 349] on label "Force Rush - Rush the specified Segment" at bounding box center [535, 350] width 179 height 14
click at [438, 349] on input "Force Rush - Rush the specified Segment" at bounding box center [433, 349] width 9 height 9
radio input "true"
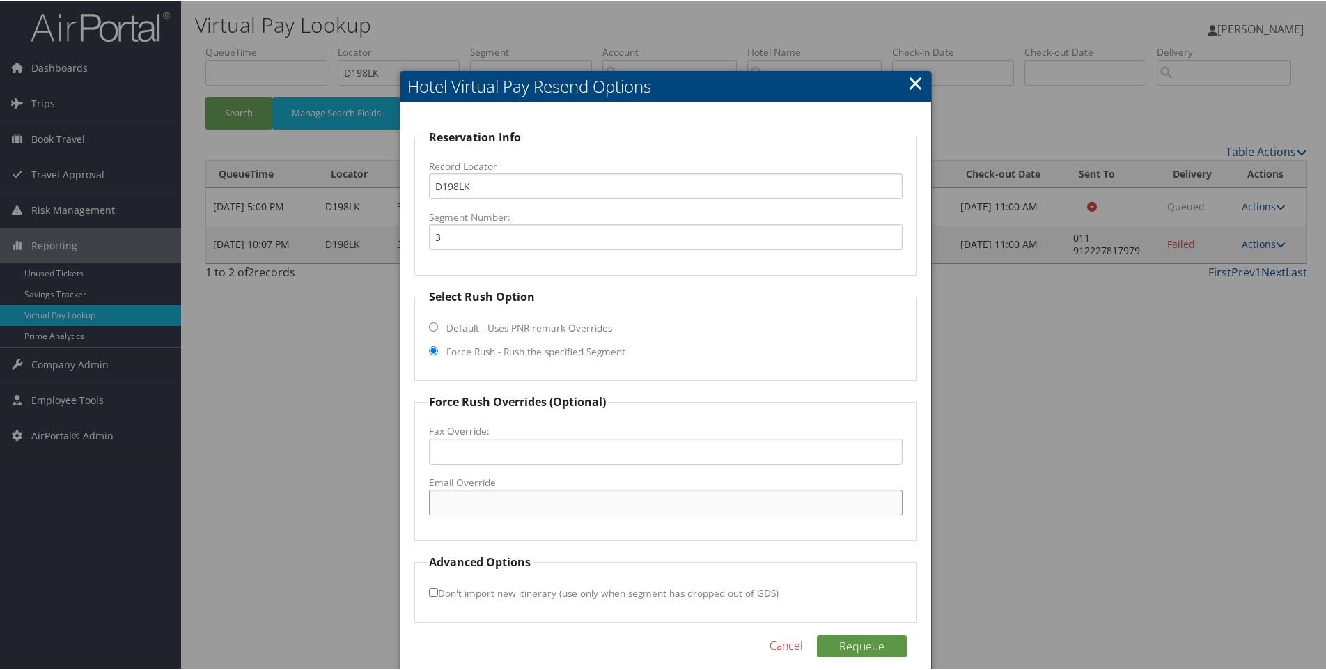
click at [492, 504] on input "Email Override" at bounding box center [666, 501] width 474 height 26
paste input ""[EMAIL_ADDRESS][DOMAIN_NAME]" <[DOMAIN_NAME][EMAIL_ADDRESS][DOMAIN_NAME]>"
drag, startPoint x: 707, startPoint y: 486, endPoint x: 985, endPoint y: 464, distance: 279.4
click at [985, 464] on body "Menu Dashboards ► AirPortal 360™ (Manager) AirPortal 360™ (Agent) My Travel Das…" at bounding box center [665, 335] width 1331 height 670
click at [442, 506] on input ""[EMAIL_ADDRESS][DOMAIN_NAME]" at bounding box center [666, 501] width 474 height 26
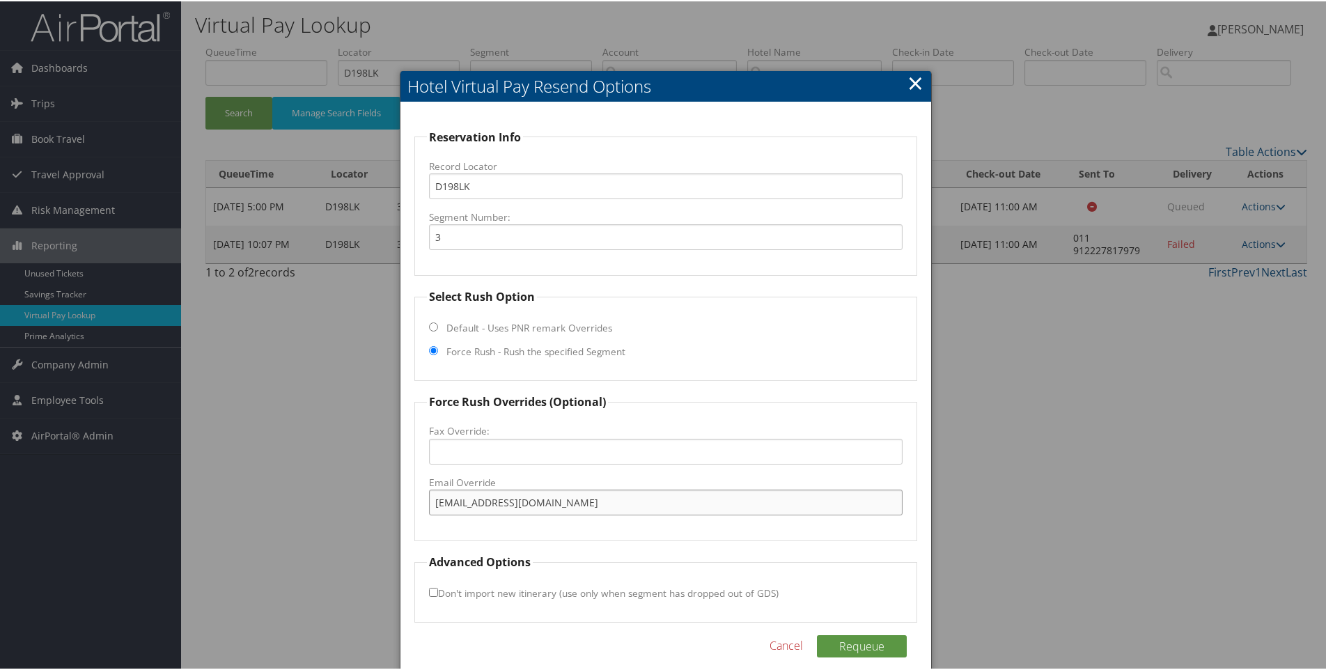
type input "[EMAIL_ADDRESS][DOMAIN_NAME]"
click at [868, 657] on div "Requeue Cancel" at bounding box center [665, 652] width 503 height 36
drag, startPoint x: 855, startPoint y: 653, endPoint x: 821, endPoint y: 645, distance: 34.4
drag, startPoint x: 821, startPoint y: 645, endPoint x: 748, endPoint y: 618, distance: 78.4
click at [748, 618] on fieldset "Advanced Options Don't import new itinerary (use only when segment has dropped …" at bounding box center [665, 586] width 503 height 69
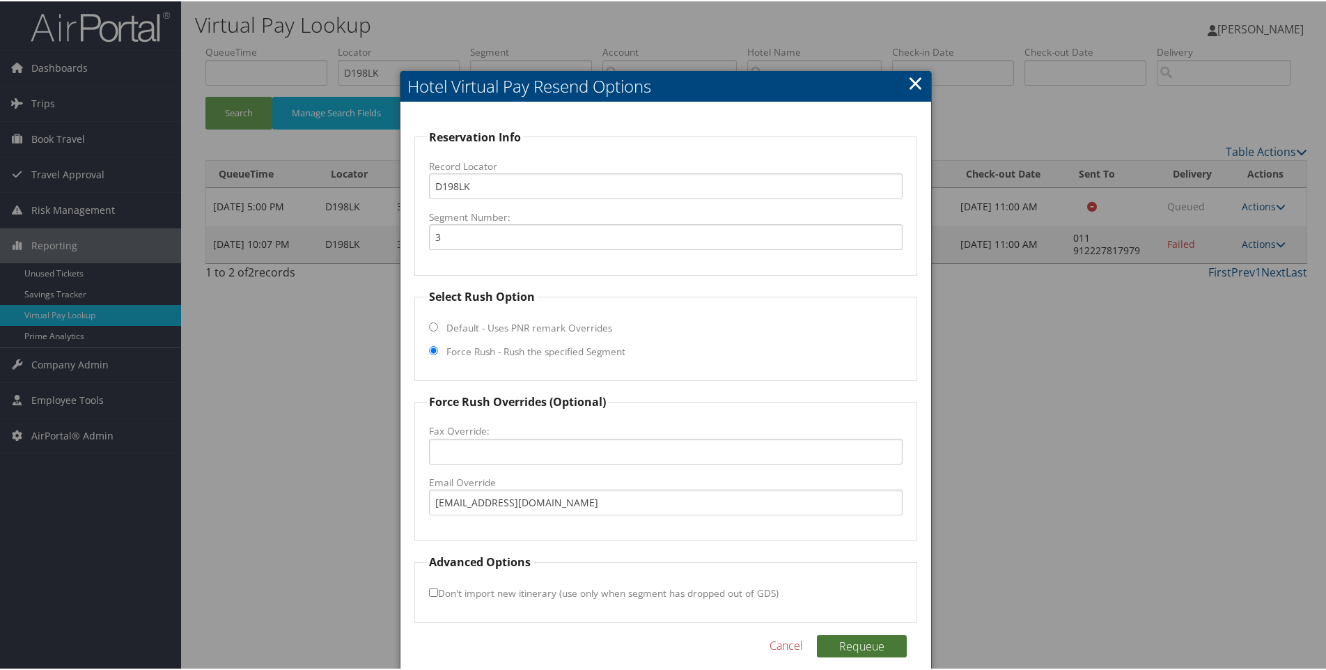
click at [838, 646] on button "Requeue" at bounding box center [862, 645] width 90 height 22
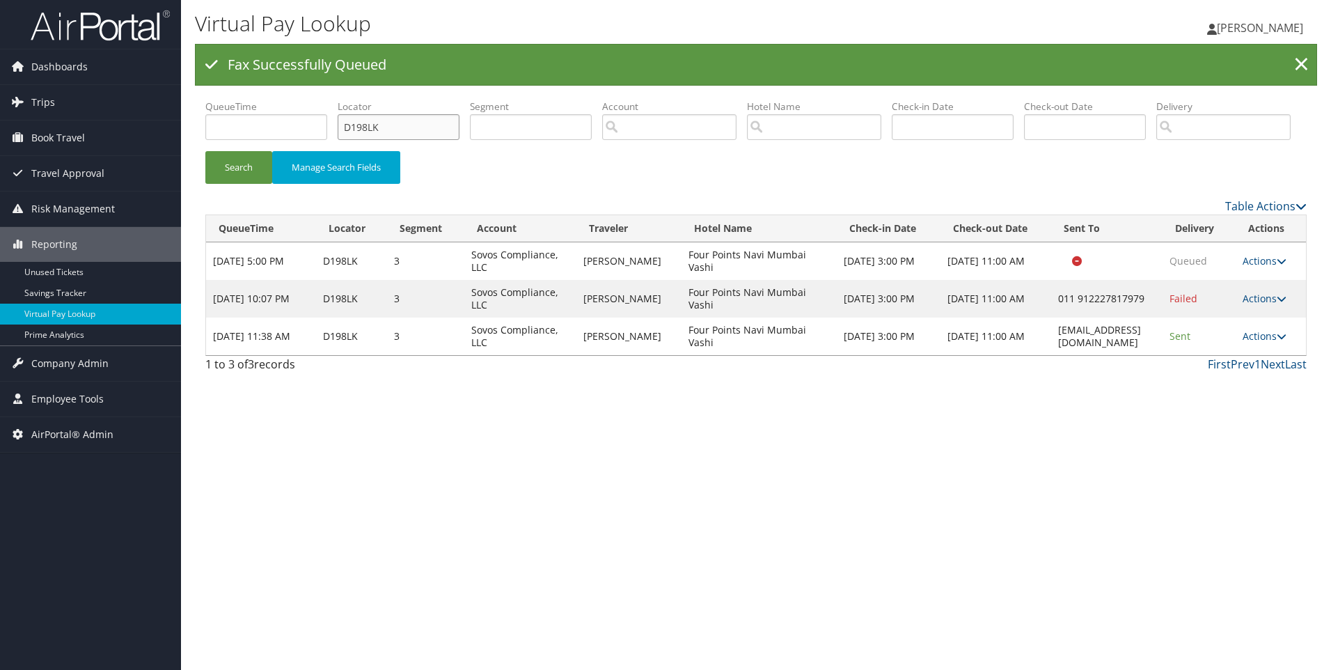
drag, startPoint x: 410, startPoint y: 123, endPoint x: 249, endPoint y: 113, distance: 161.9
click at [249, 100] on ul "QueueTime Locator D198LK Segment Account Traveler Hotel Name Check-in Date Chec…" at bounding box center [755, 100] width 1101 height 0
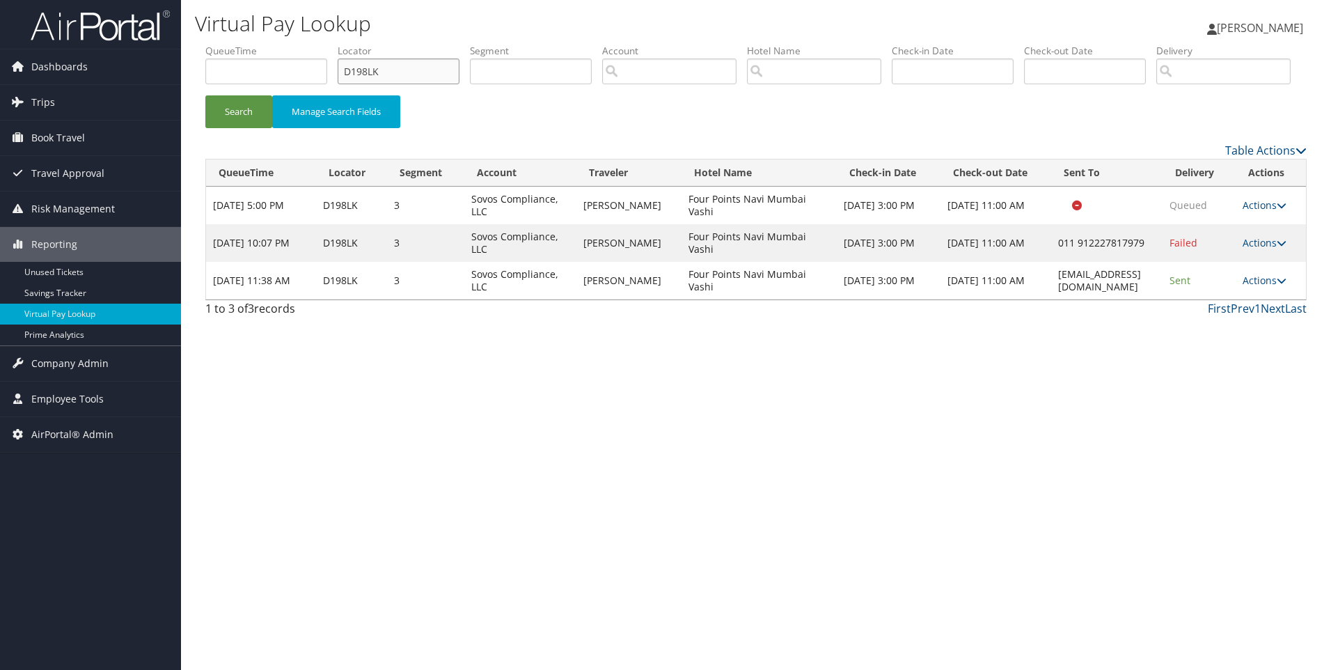
paste input "7MJC"
click at [205, 95] on button "Search" at bounding box center [238, 111] width 67 height 33
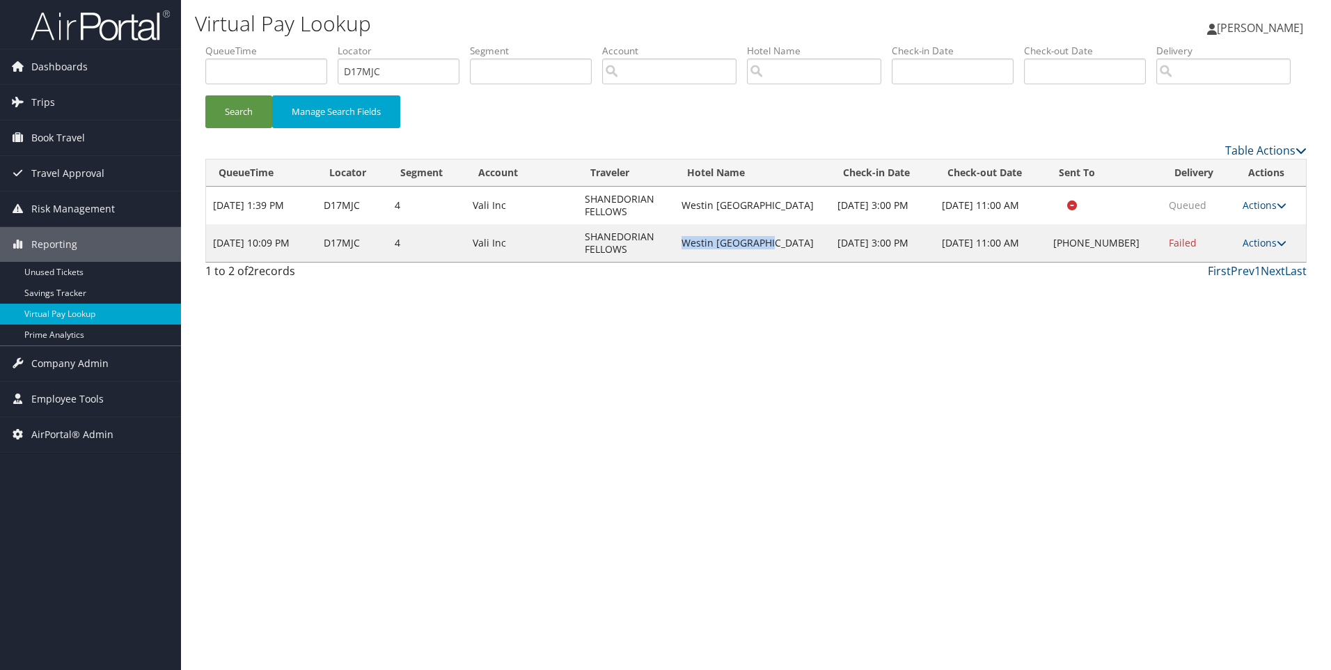
drag, startPoint x: 698, startPoint y: 298, endPoint x: 800, endPoint y: 296, distance: 102.4
click at [800, 262] on td "Westin [GEOGRAPHIC_DATA]" at bounding box center [753, 243] width 157 height 38
copy td "Westin [GEOGRAPHIC_DATA]"
drag, startPoint x: 426, startPoint y: 74, endPoint x: 308, endPoint y: 64, distance: 118.8
click at [308, 44] on ul "QueueTime Locator D17MJC Segment Account Traveler Hotel Name Check-in Date Chec…" at bounding box center [755, 44] width 1101 height 0
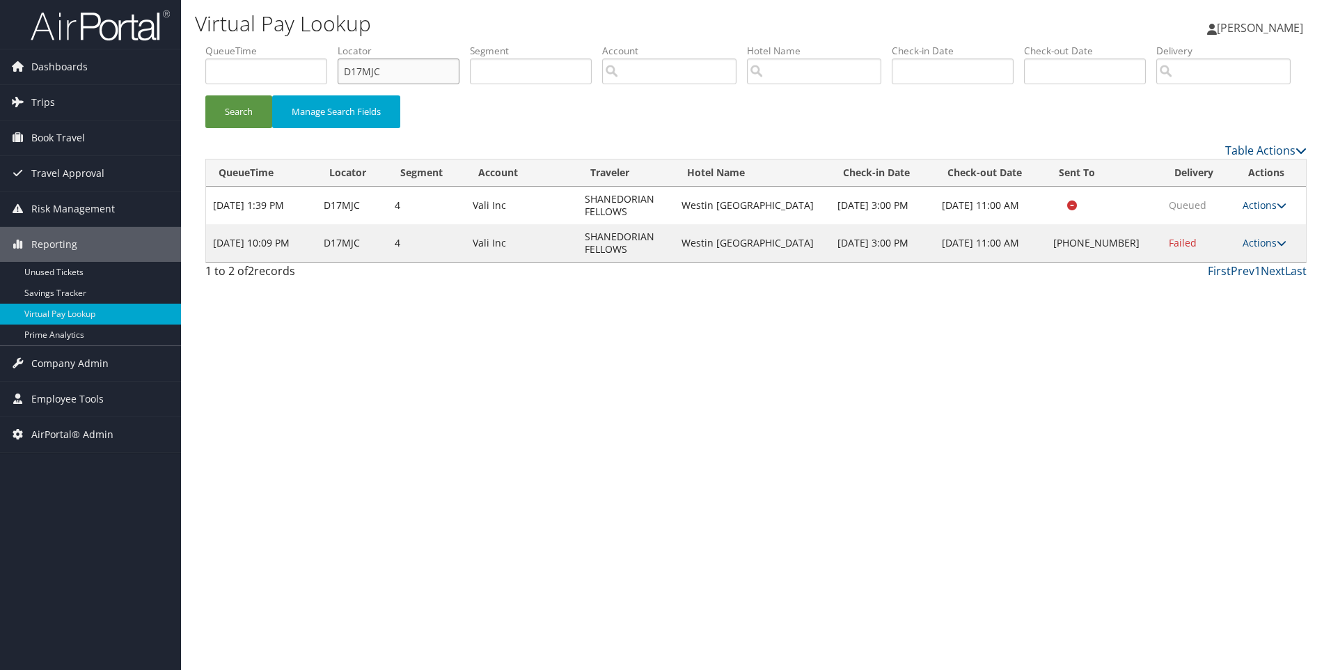
paste input "0Z5GP"
click at [205, 95] on button "Search" at bounding box center [238, 111] width 67 height 33
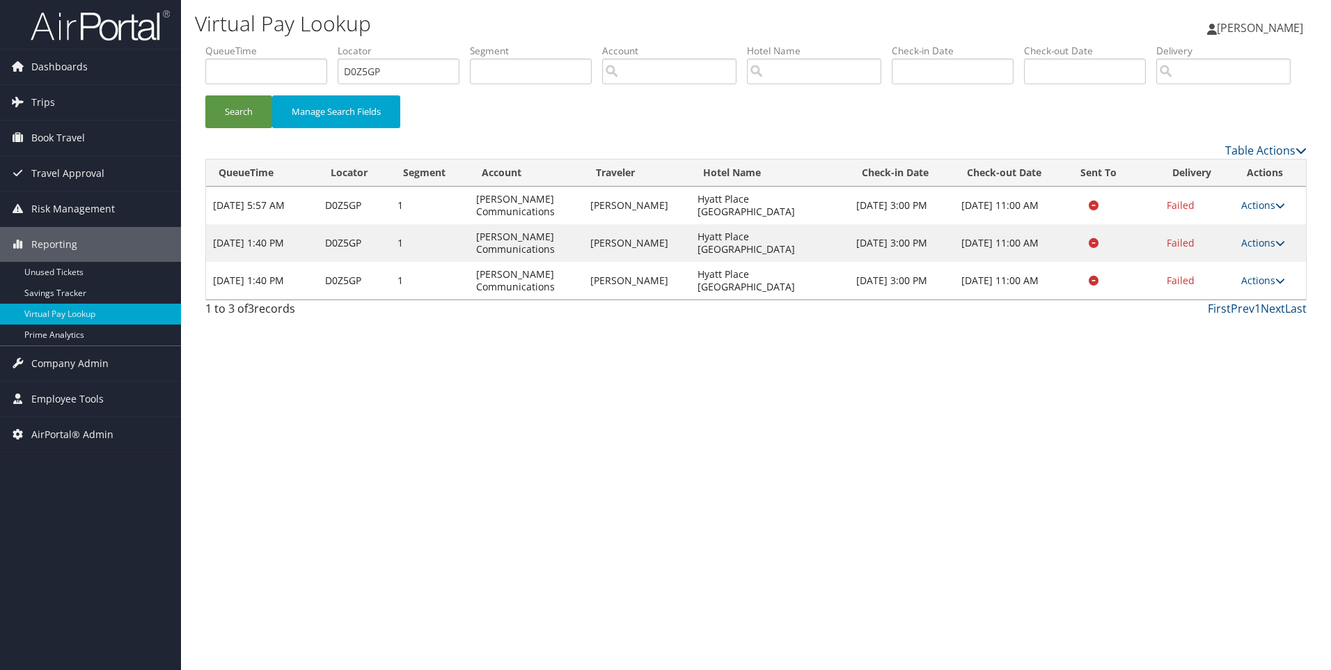
click at [402, 86] on li "Locator D0Z5GP" at bounding box center [404, 69] width 132 height 51
drag, startPoint x: 398, startPoint y: 81, endPoint x: 311, endPoint y: 58, distance: 89.5
click at [311, 44] on ul "QueueTime Locator D0Z5GP Segment Account Traveler Hotel Name Check-in Date Chec…" at bounding box center [755, 44] width 1101 height 0
paste input "WYMH"
click at [205, 95] on button "Search" at bounding box center [238, 111] width 67 height 33
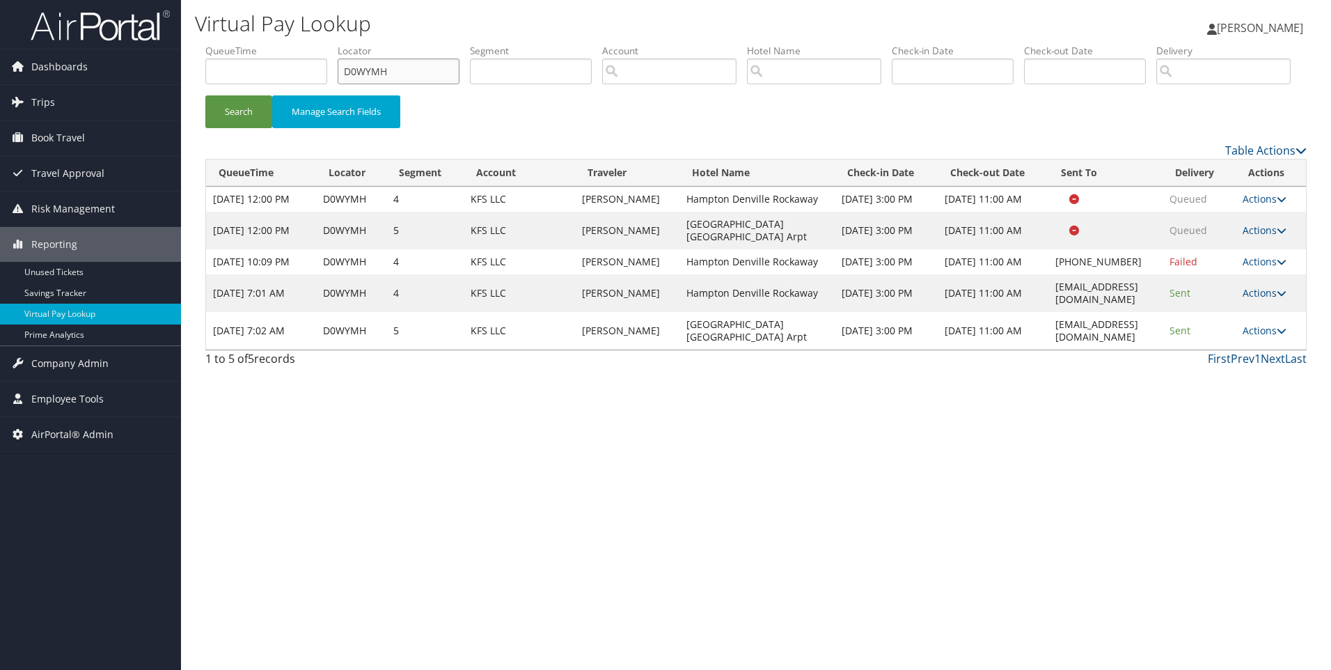
drag, startPoint x: 448, startPoint y: 75, endPoint x: 285, endPoint y: 108, distance: 166.8
click at [285, 44] on ul "QueueTime Locator D0WYMH Segment Account Traveler Hotel Name Check-in Date Chec…" at bounding box center [755, 44] width 1101 height 0
paste input "NJZ"
click at [205, 95] on button "Search" at bounding box center [238, 111] width 67 height 33
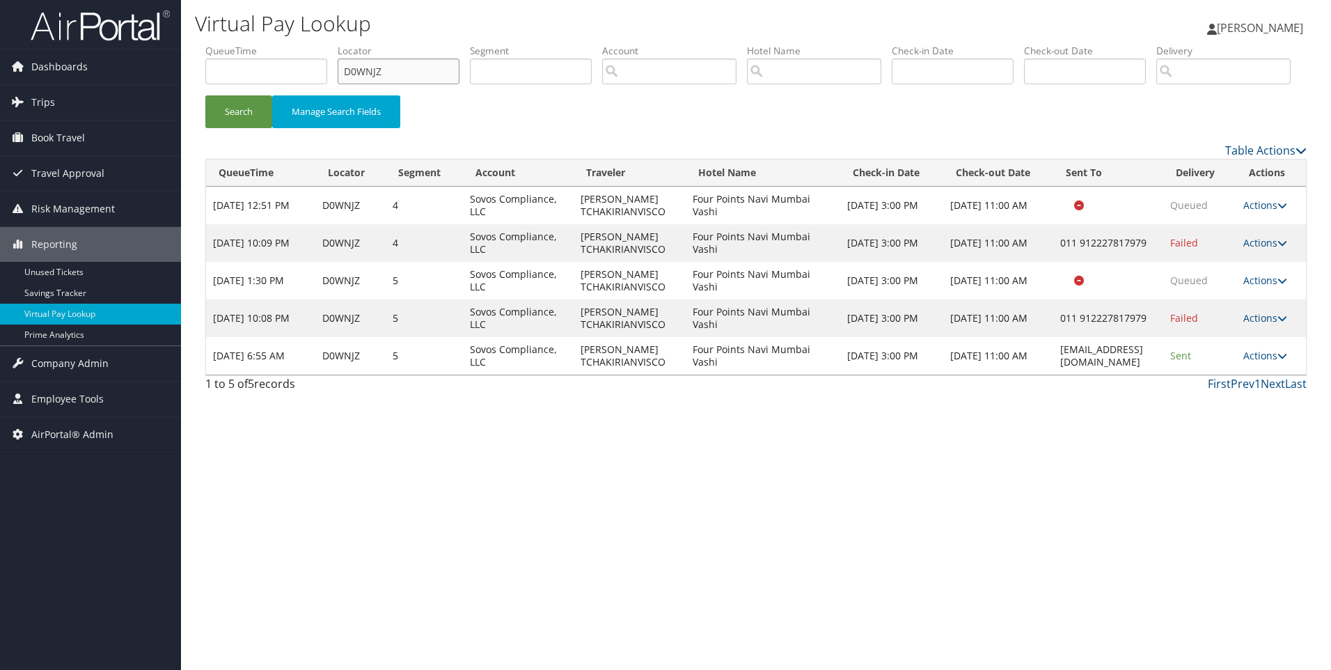
drag, startPoint x: 437, startPoint y: 73, endPoint x: 314, endPoint y: 72, distance: 122.5
click at [314, 44] on ul "QueueTime Locator D0WNJZ Segment Account Traveler Hotel Name Check-in Date Chec…" at bounding box center [755, 44] width 1101 height 0
paste input "LCQG"
click at [205, 95] on button "Search" at bounding box center [238, 111] width 67 height 33
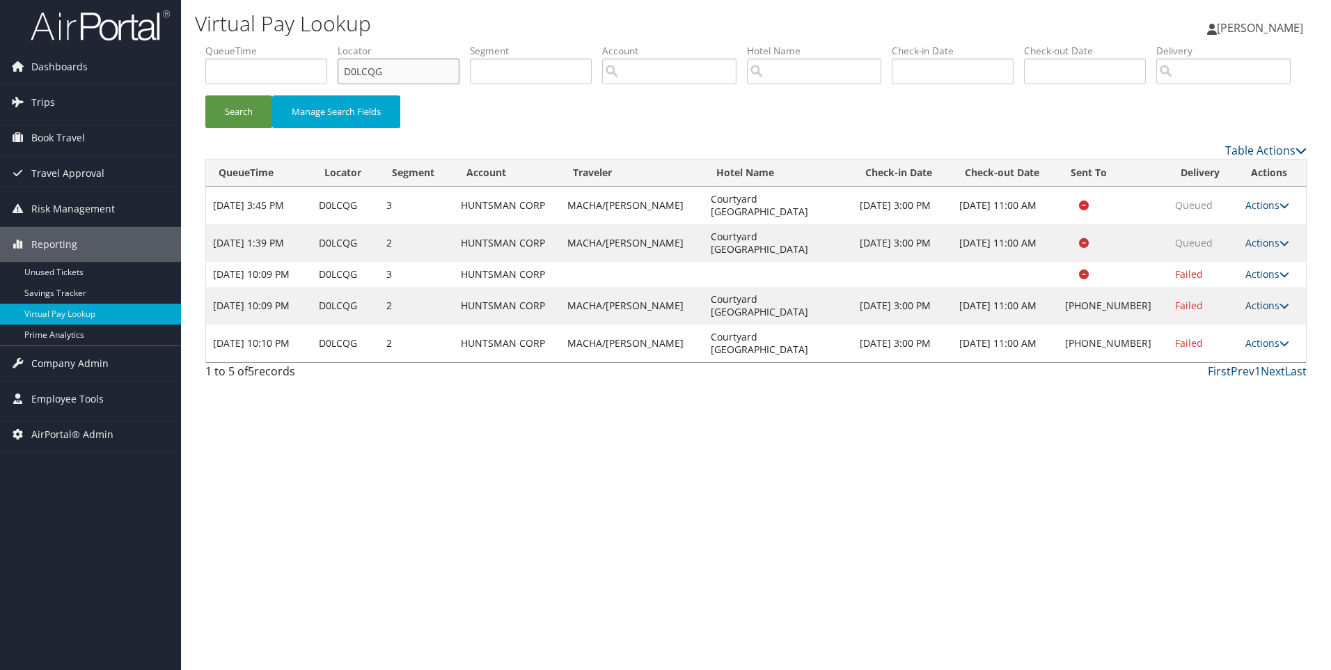
drag, startPoint x: 443, startPoint y: 70, endPoint x: 329, endPoint y: 71, distance: 114.2
click at [329, 44] on ul "QueueTime Locator D0LCQG Segment Account Traveler Hotel Name Check-in Date Chec…" at bounding box center [755, 44] width 1101 height 0
paste input "560"
click at [205, 95] on button "Search" at bounding box center [238, 111] width 67 height 33
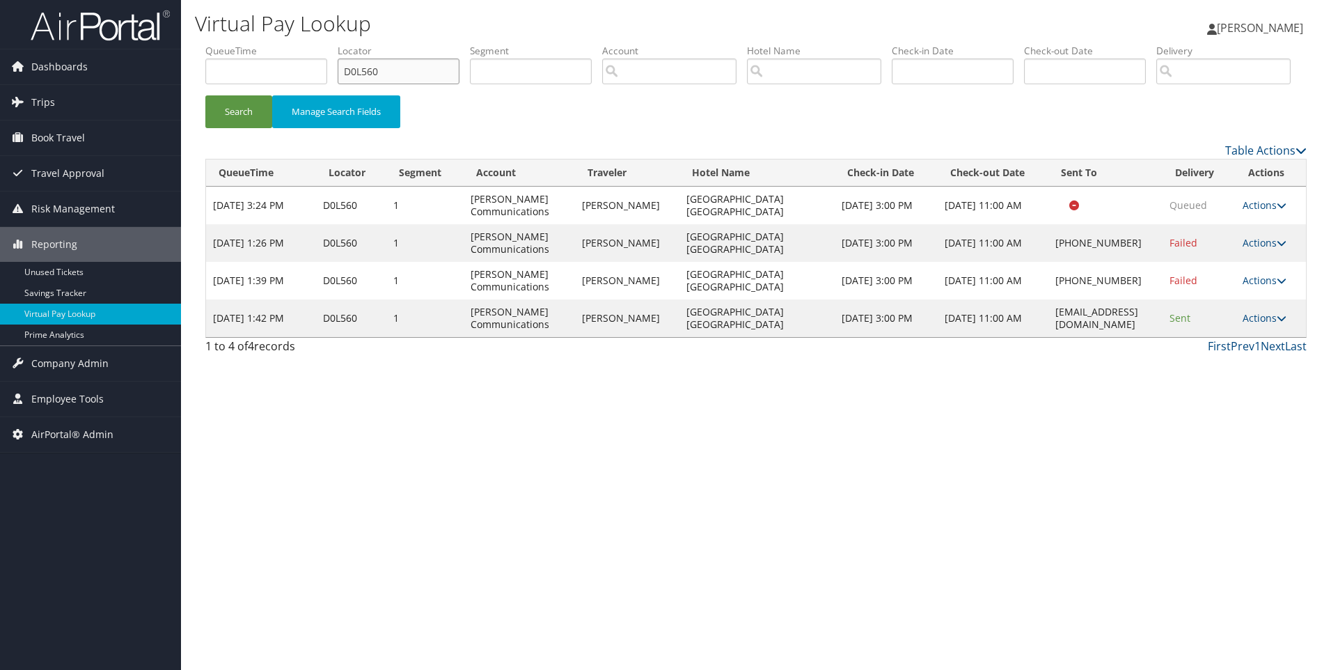
drag, startPoint x: 439, startPoint y: 75, endPoint x: 322, endPoint y: 77, distance: 117.7
click at [322, 44] on ul "QueueTime Locator D0L560 Segment Account Traveler Hotel Name Check-in Date Chec…" at bounding box center [755, 44] width 1101 height 0
paste input "0BT"
click at [205, 95] on button "Search" at bounding box center [238, 111] width 67 height 33
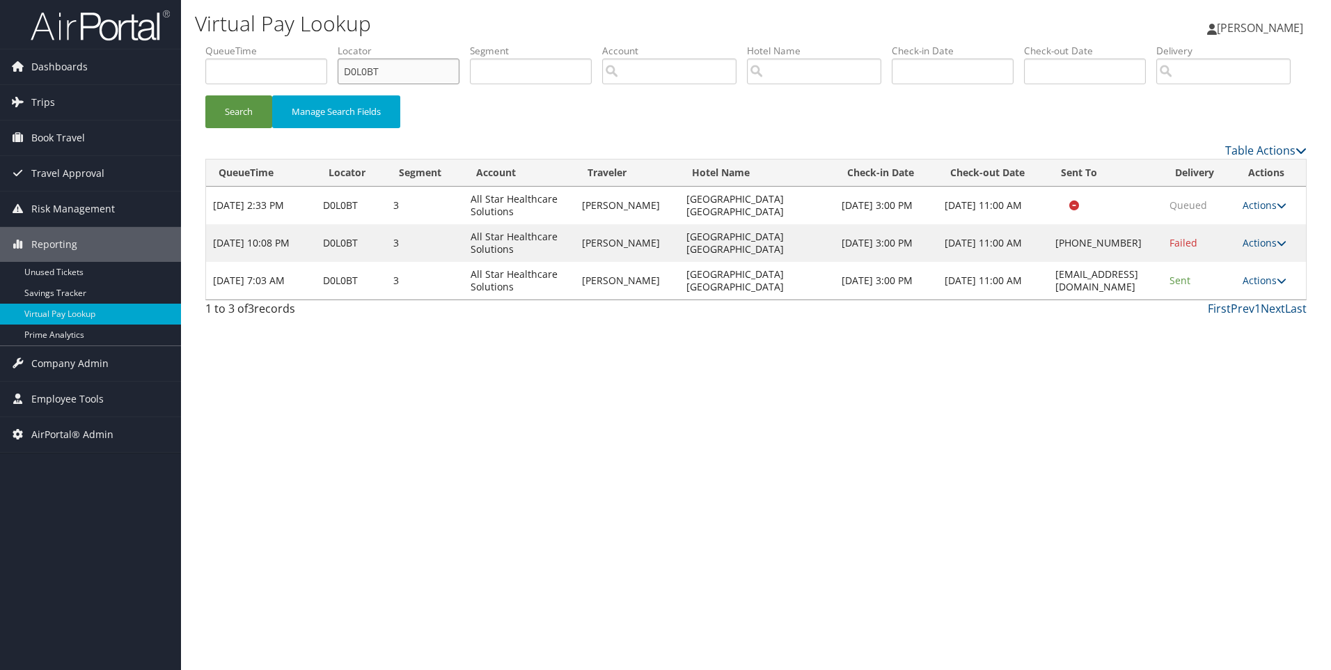
drag, startPoint x: 434, startPoint y: 65, endPoint x: 322, endPoint y: 58, distance: 113.0
click at [322, 44] on ul "QueueTime Locator D0L0BT Segment Account Traveler Hotel Name Check-in Date Chec…" at bounding box center [755, 44] width 1101 height 0
paste input "KP2H"
type input "D0KP2H"
click at [205, 95] on button "Search" at bounding box center [238, 111] width 67 height 33
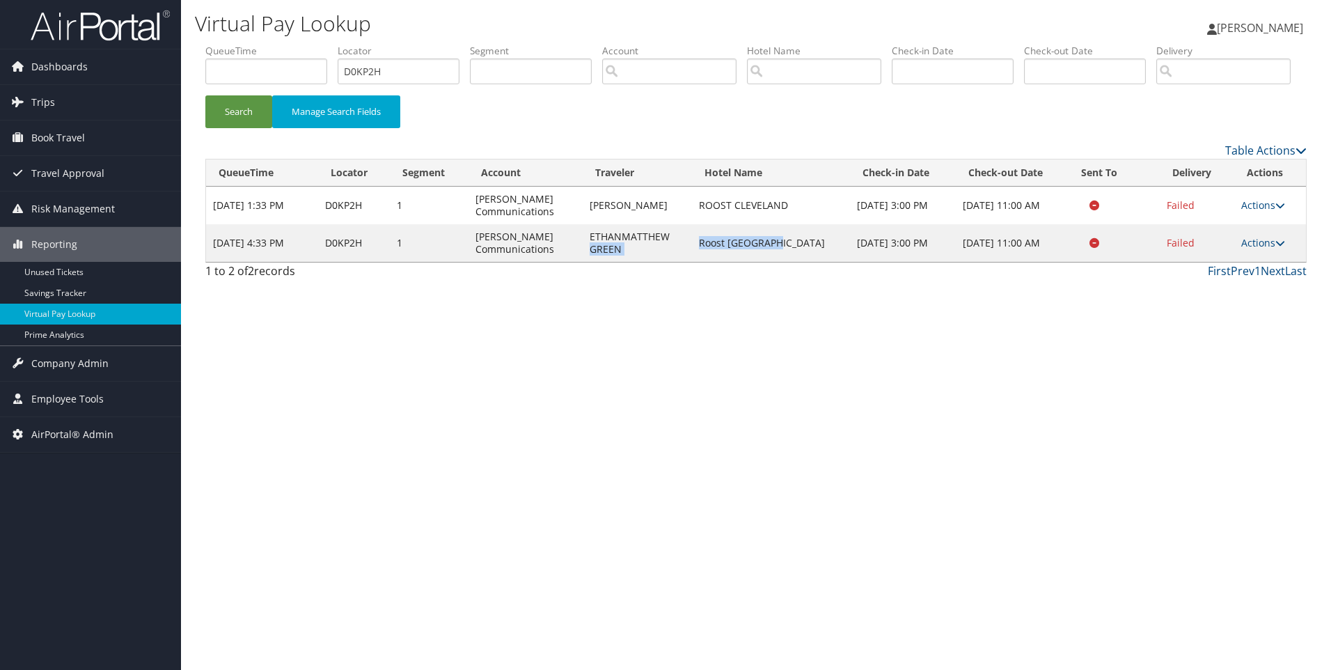
drag, startPoint x: 689, startPoint y: 292, endPoint x: 780, endPoint y: 295, distance: 91.2
click at [780, 262] on tr "[DATE] 4:33 PM D0KP2H 1 [PERSON_NAME] Communications ETHANMATTHEW GREEN Roost […" at bounding box center [756, 243] width 1100 height 38
drag, startPoint x: 780, startPoint y: 295, endPoint x: 771, endPoint y: 293, distance: 9.3
click at [771, 262] on td "Roost [GEOGRAPHIC_DATA]" at bounding box center [771, 243] width 158 height 38
drag, startPoint x: 693, startPoint y: 292, endPoint x: 785, endPoint y: 287, distance: 92.1
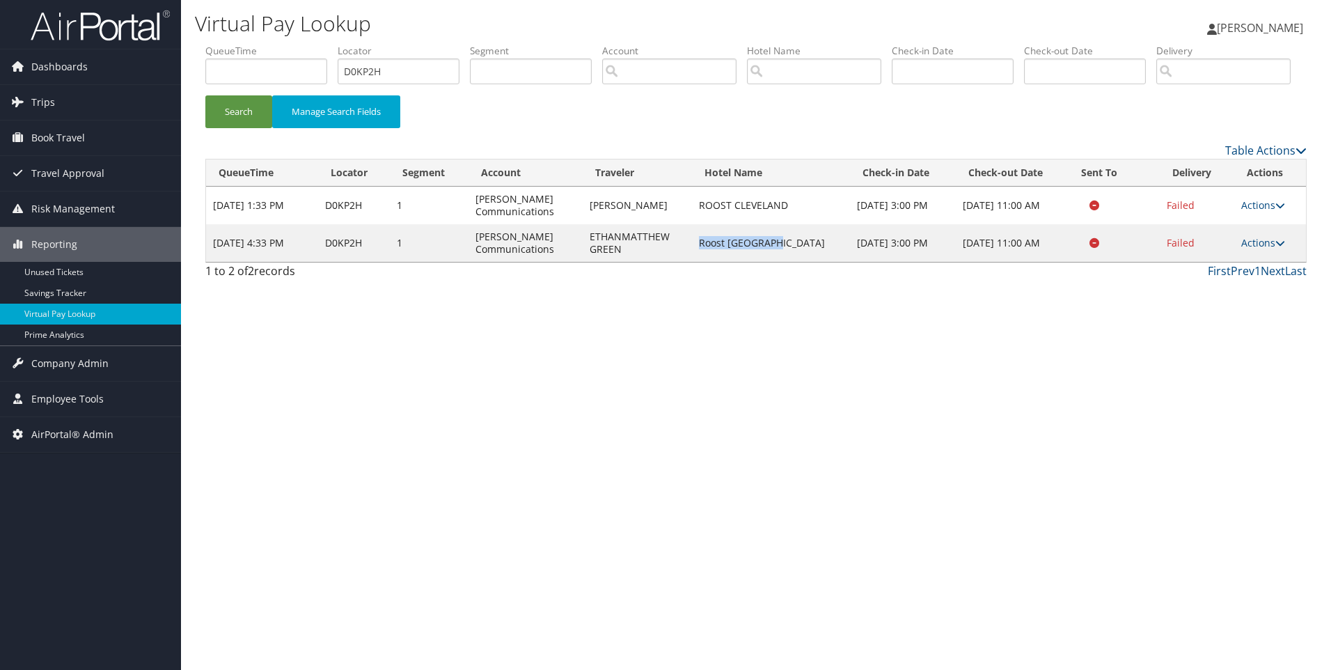
click at [785, 262] on td "Roost [GEOGRAPHIC_DATA]" at bounding box center [771, 243] width 158 height 38
copy td "Roost [GEOGRAPHIC_DATA]"
click at [1255, 249] on link "Actions" at bounding box center [1263, 242] width 44 height 13
click at [1206, 275] on link "Resend" at bounding box center [1239, 263] width 88 height 24
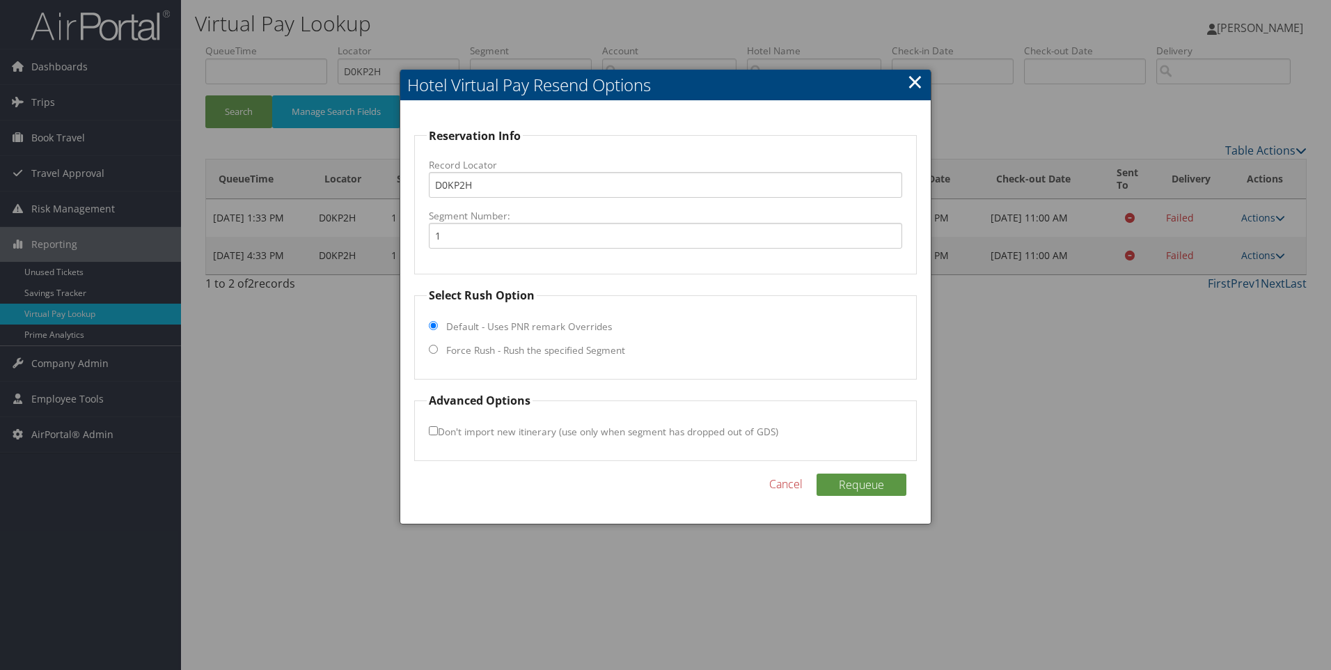
click at [477, 346] on label "Force Rush - Rush the specified Segment" at bounding box center [535, 350] width 179 height 14
click at [438, 346] on input "Force Rush - Rush the specified Segment" at bounding box center [433, 349] width 9 height 9
radio input "true"
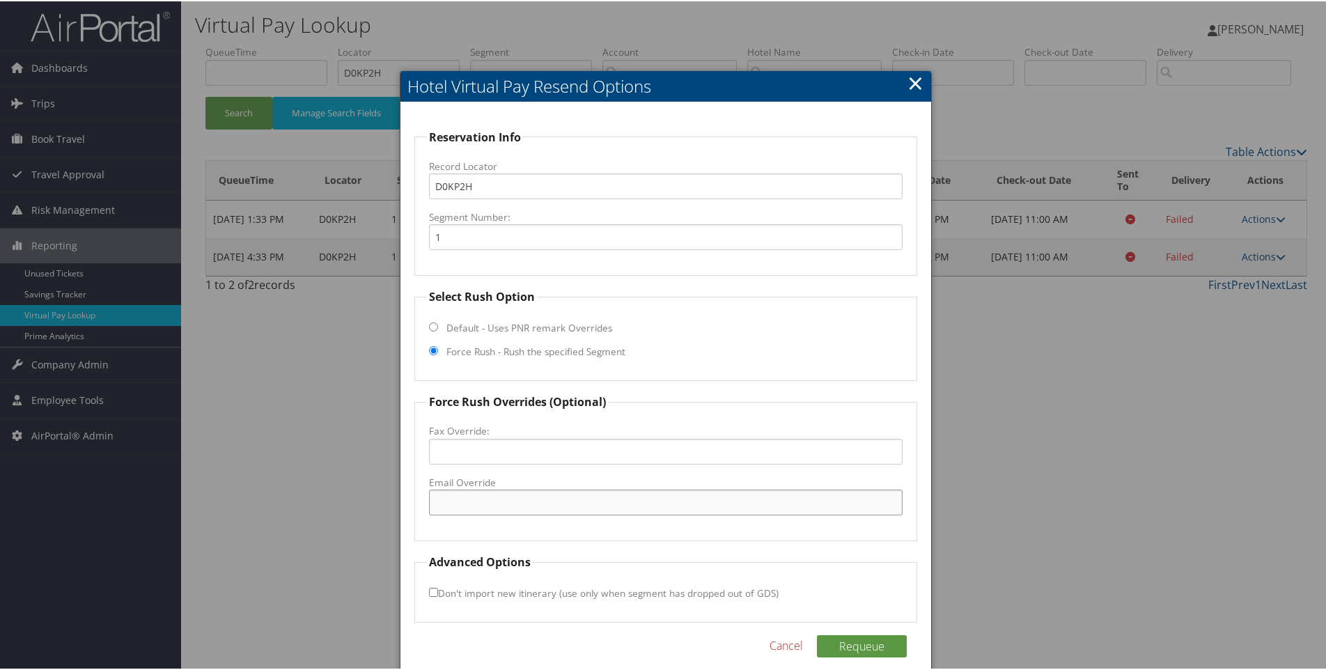
click at [498, 498] on input "Email Override" at bounding box center [666, 501] width 474 height 26
paste input ""[EMAIL_ADDRESS][DOMAIN_NAME]" <[EMAIL_ADDRESS][DOMAIN_NAME]>"
drag, startPoint x: 544, startPoint y: 501, endPoint x: 824, endPoint y: 466, distance: 282.0
click at [824, 466] on fieldset "Force Rush Overrides (Optional) Fax Override: Email Override "[EMAIL_ADDRESS][D…" at bounding box center [665, 466] width 503 height 148
click at [435, 507] on input ""[EMAIL_ADDRESS][DOMAIN_NAME]" at bounding box center [666, 501] width 474 height 26
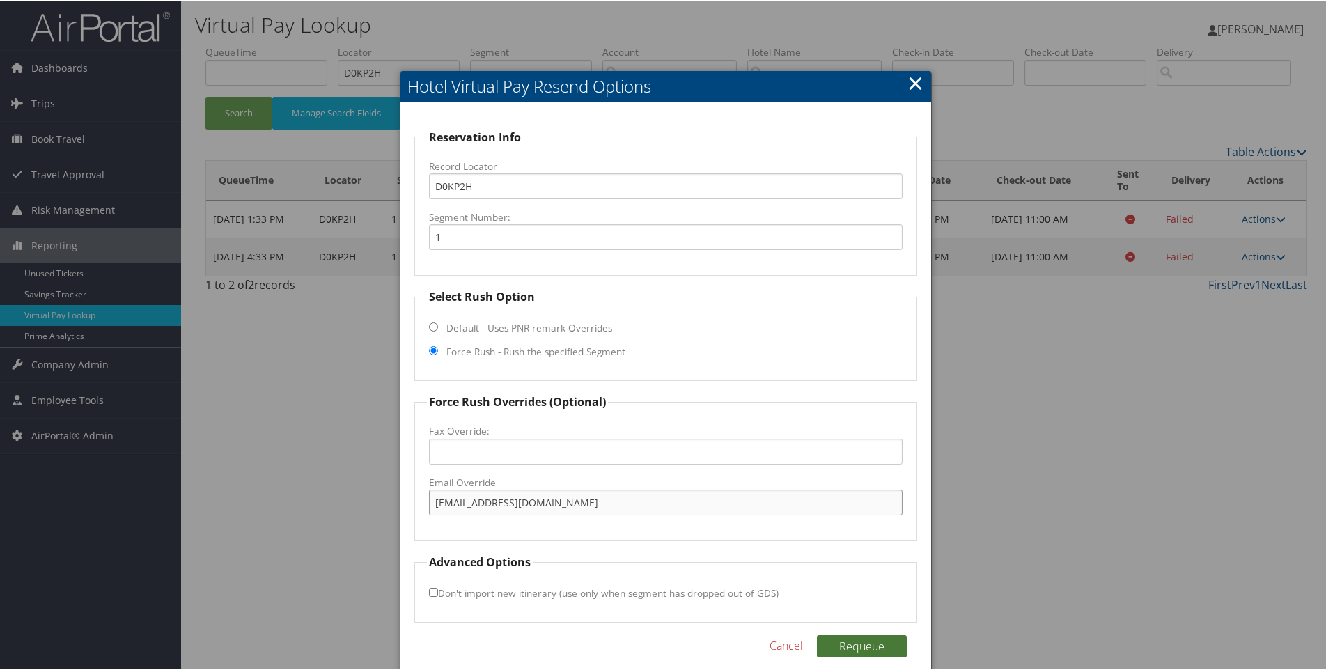
type input "[EMAIL_ADDRESS][DOMAIN_NAME]"
click at [845, 647] on button "Requeue" at bounding box center [862, 645] width 90 height 22
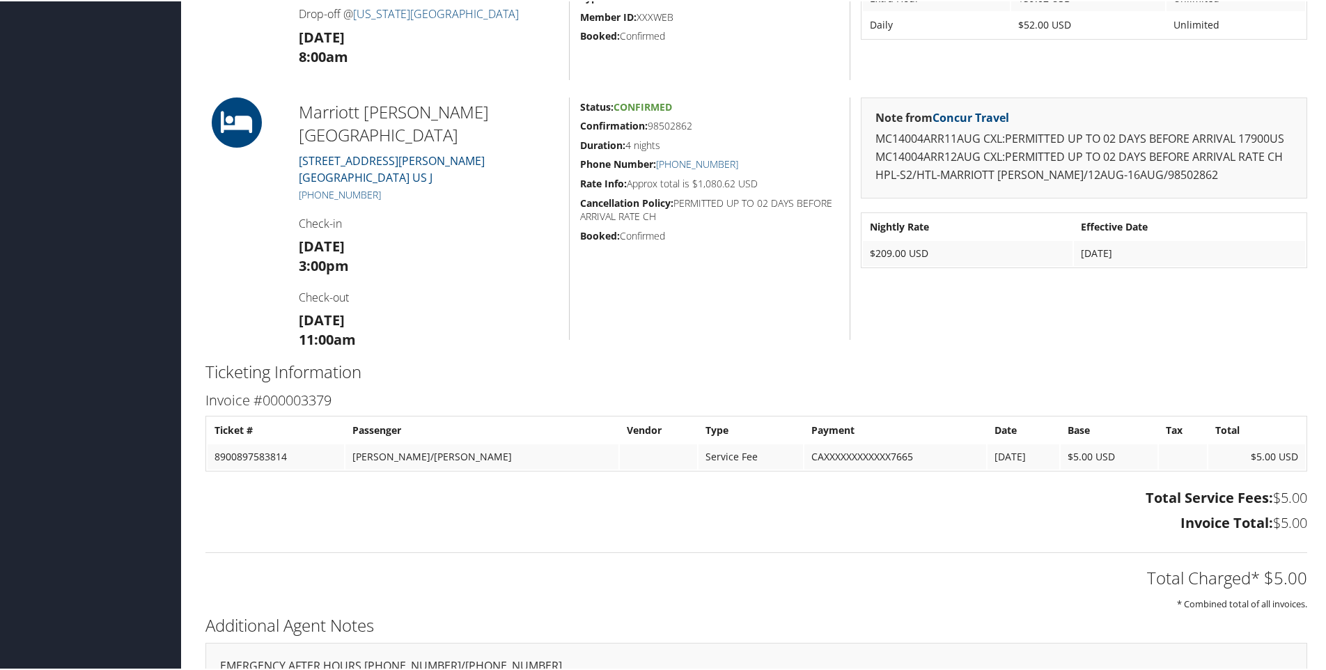
scroll to position [663, 0]
